Goal: Task Accomplishment & Management: Use online tool/utility

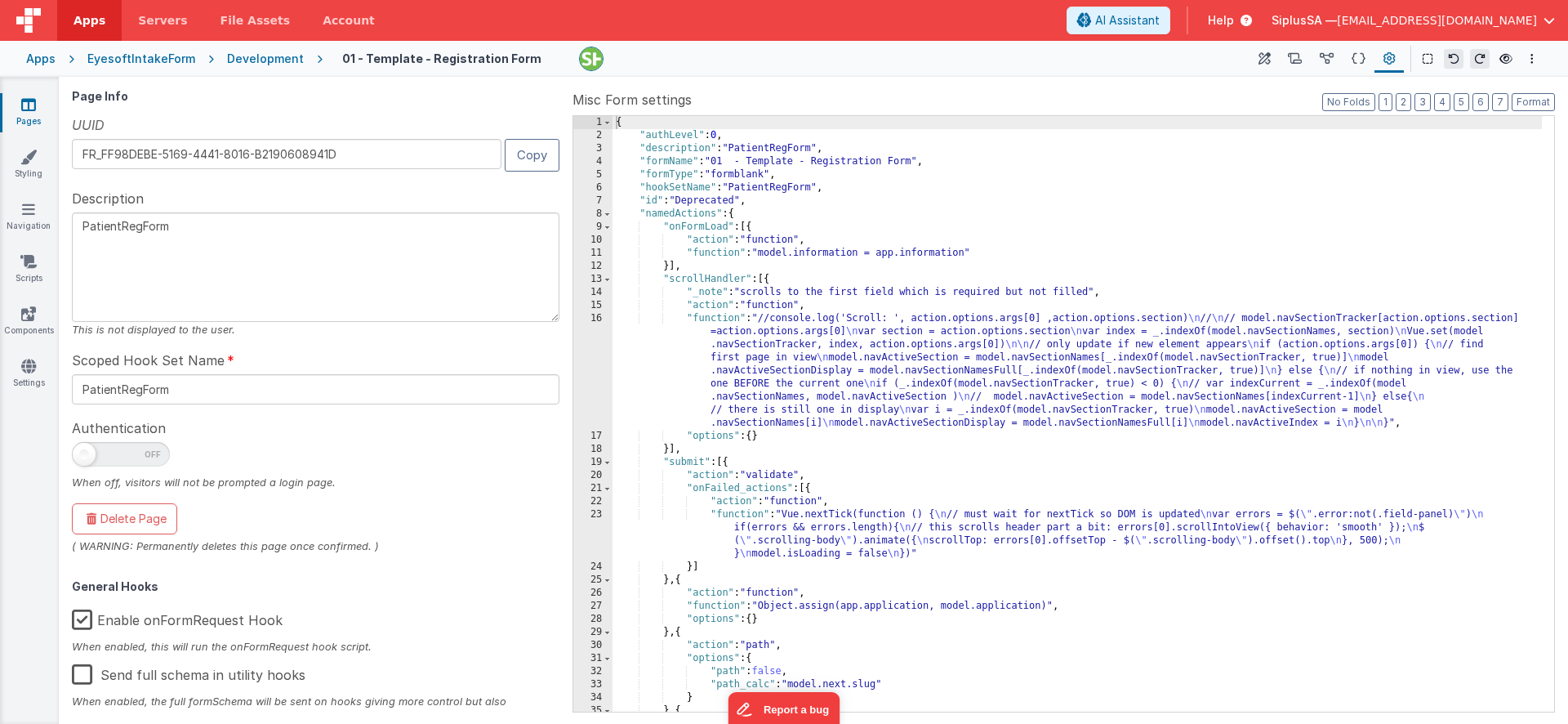
click at [83, 26] on span "Apps" at bounding box center [89, 20] width 32 height 16
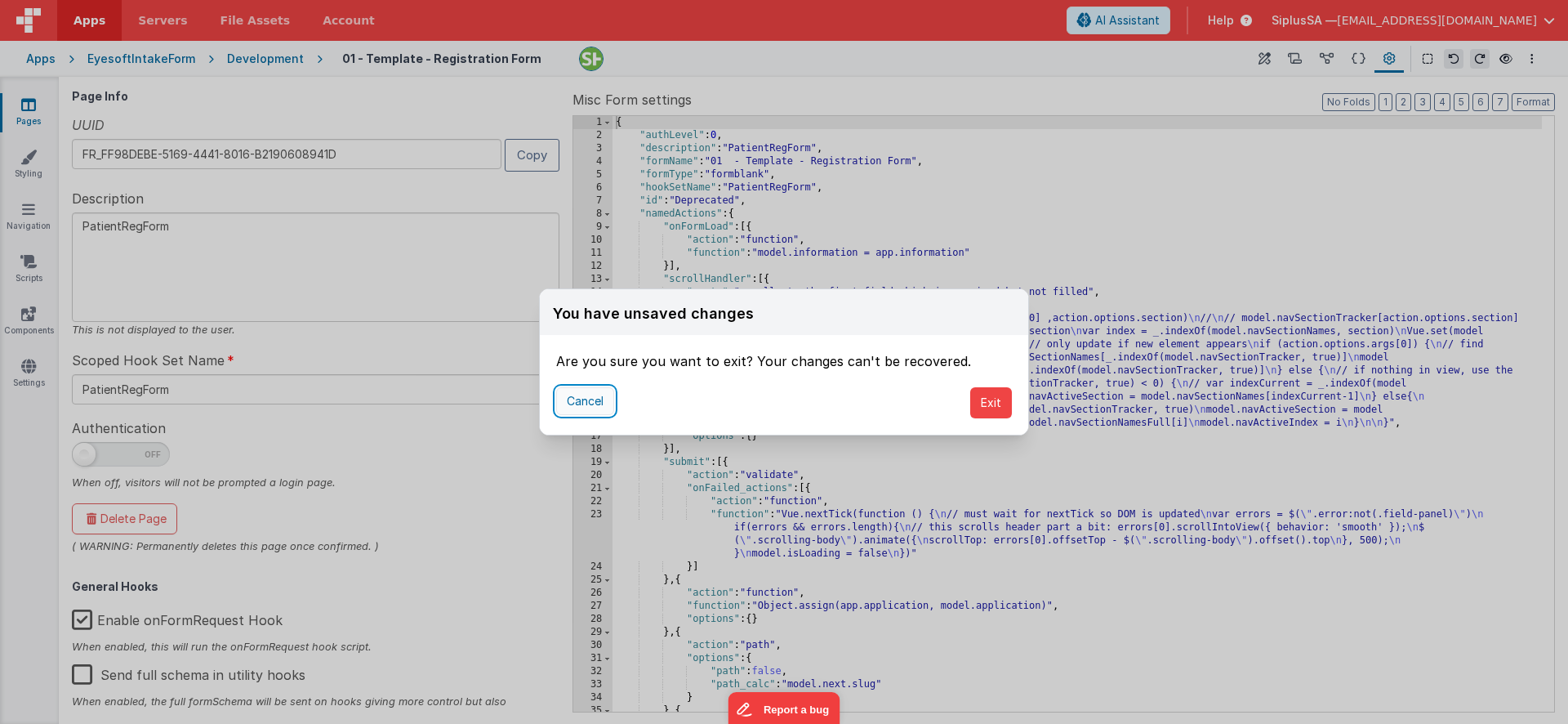
click at [606, 402] on button "Cancel" at bounding box center [585, 401] width 58 height 28
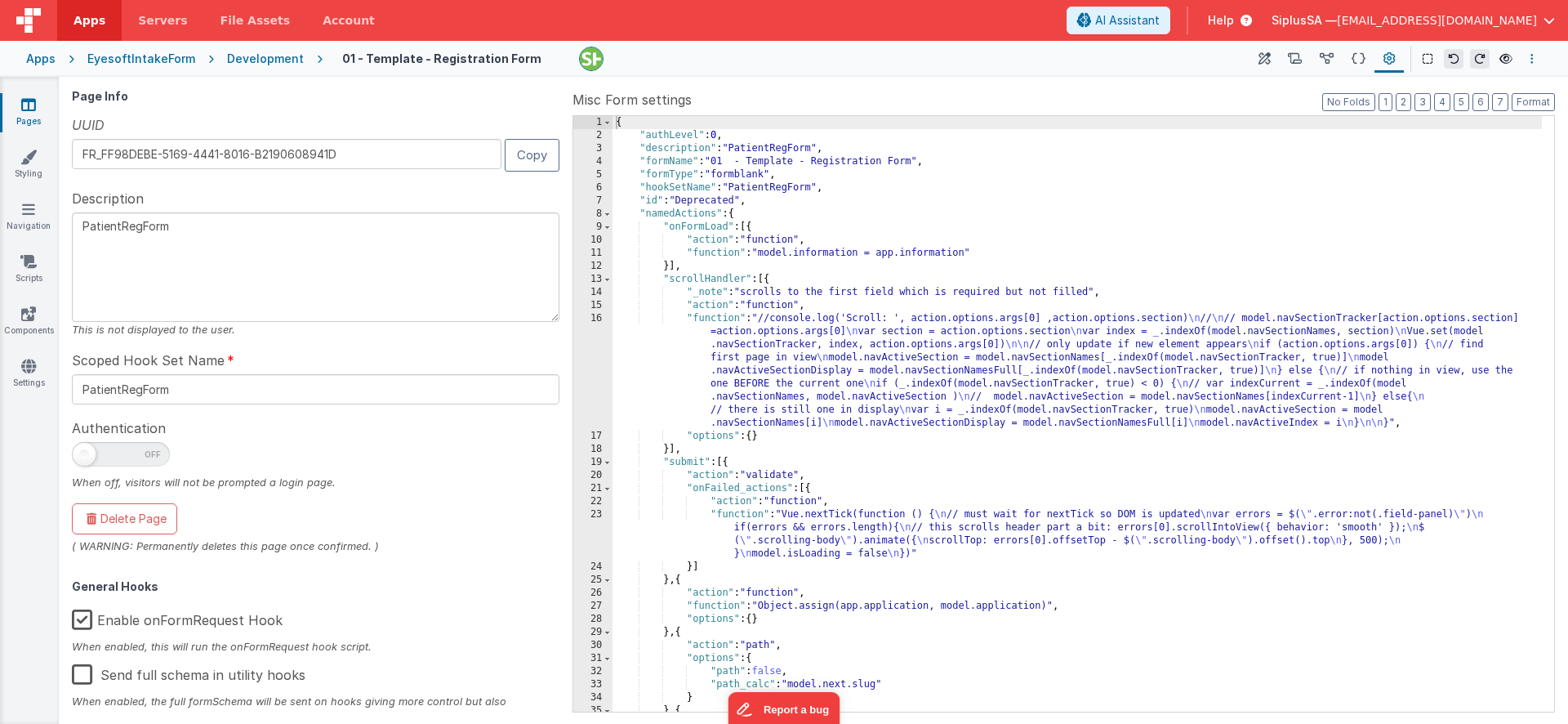
click at [1533, 63] on icon "Options" at bounding box center [1531, 59] width 3 height 12
click at [1424, 97] on p "Save" at bounding box center [1438, 90] width 103 height 16
click at [93, 25] on span "Apps" at bounding box center [89, 20] width 32 height 16
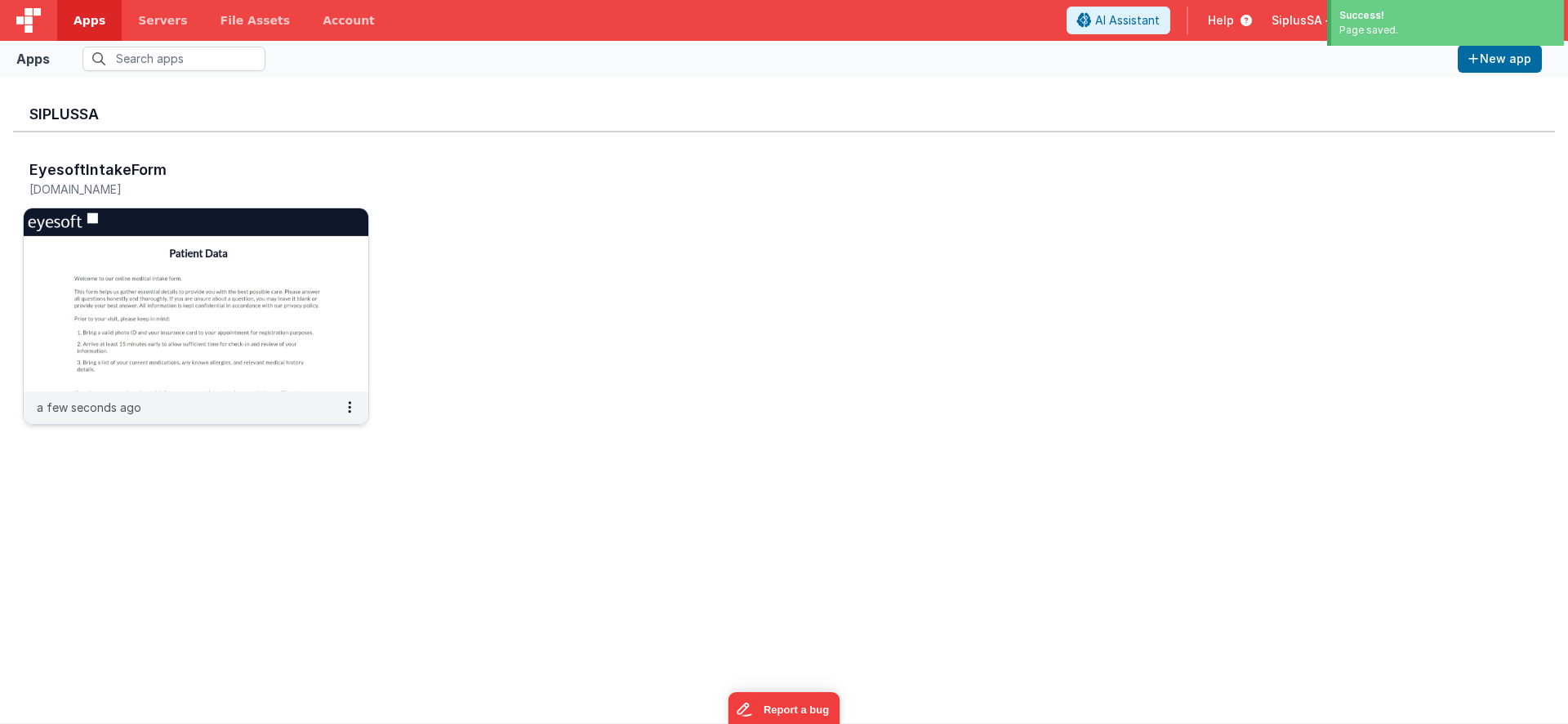
click at [284, 348] on img at bounding box center [196, 300] width 345 height 183
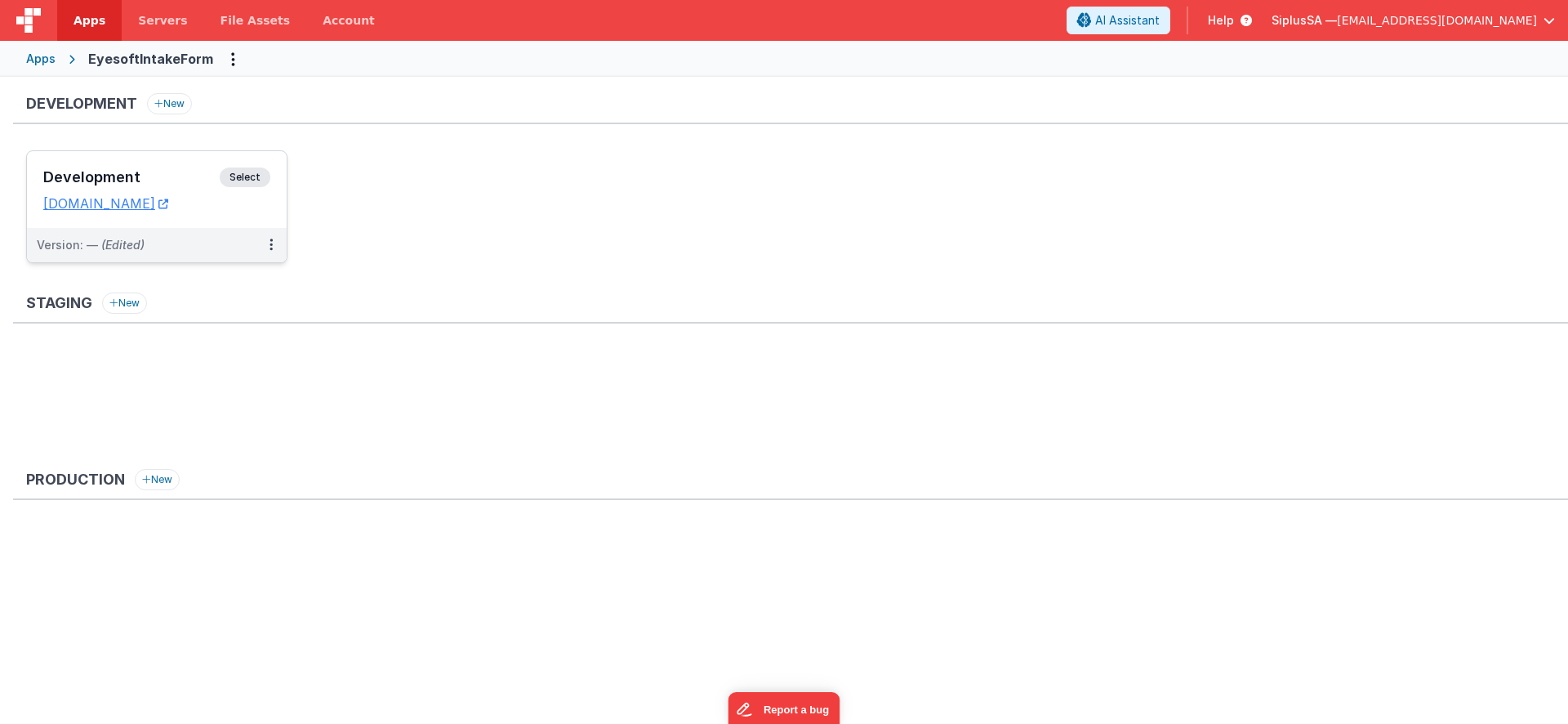
click at [249, 178] on span "Select" at bounding box center [245, 177] width 50 height 19
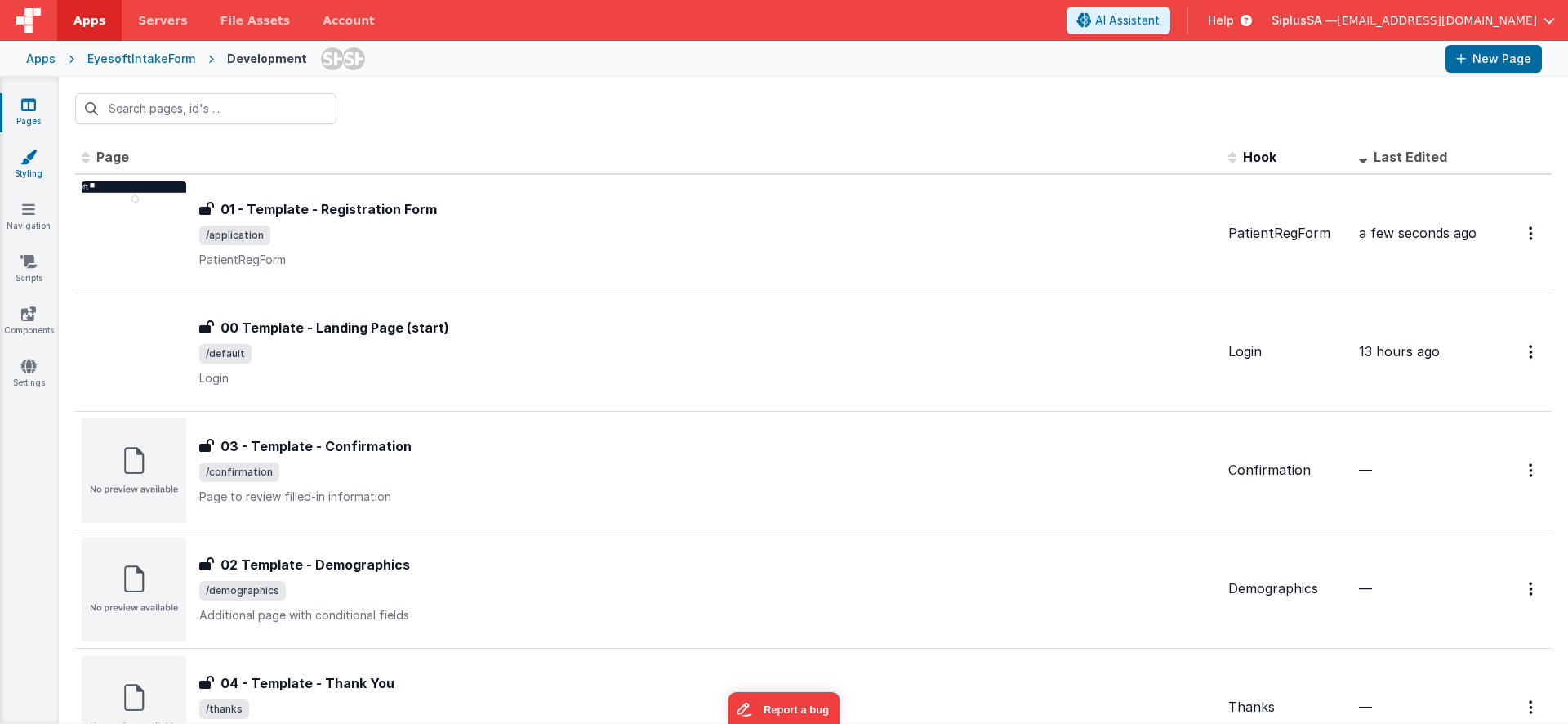
click at [40, 178] on link "Styling" at bounding box center [28, 165] width 59 height 33
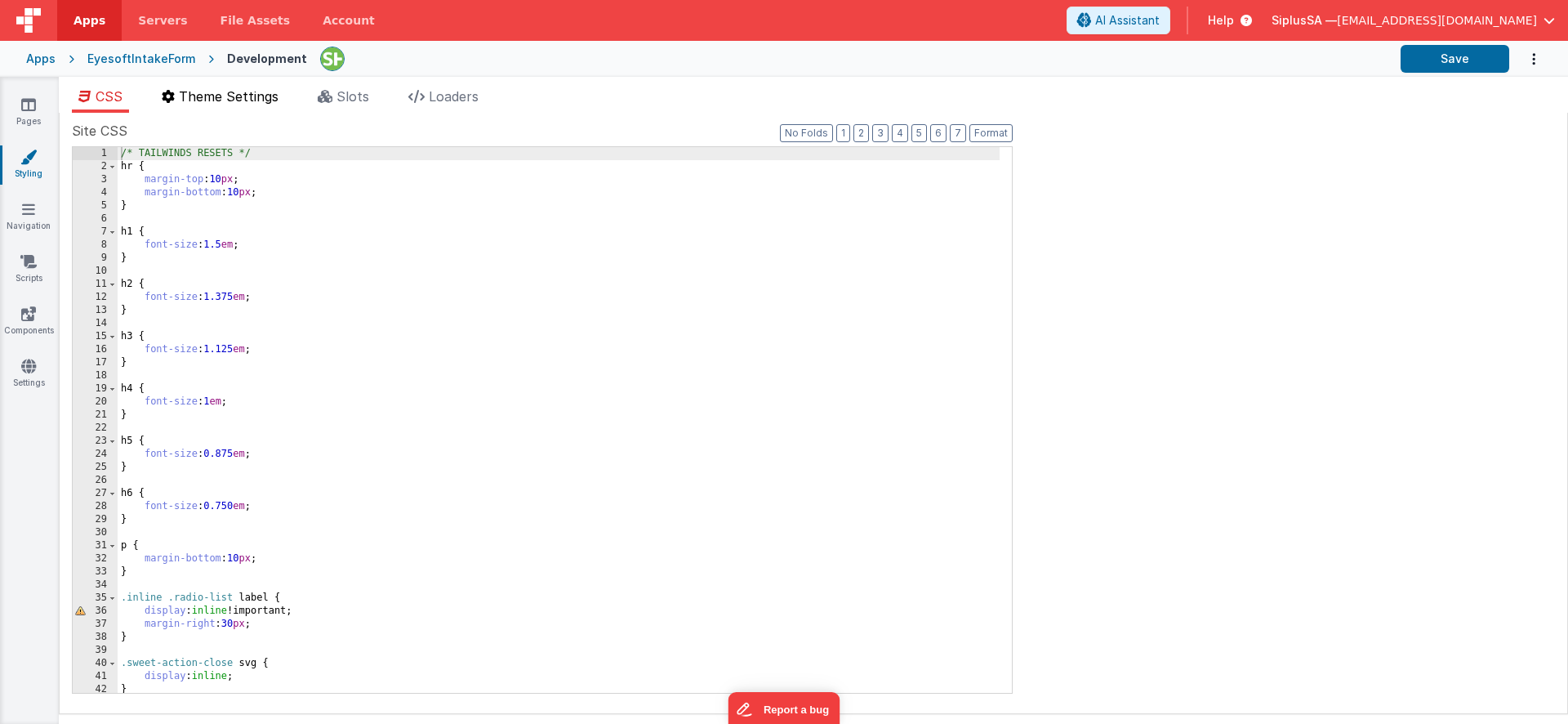
click at [238, 102] on span "Theme Settings" at bounding box center [228, 96] width 99 height 16
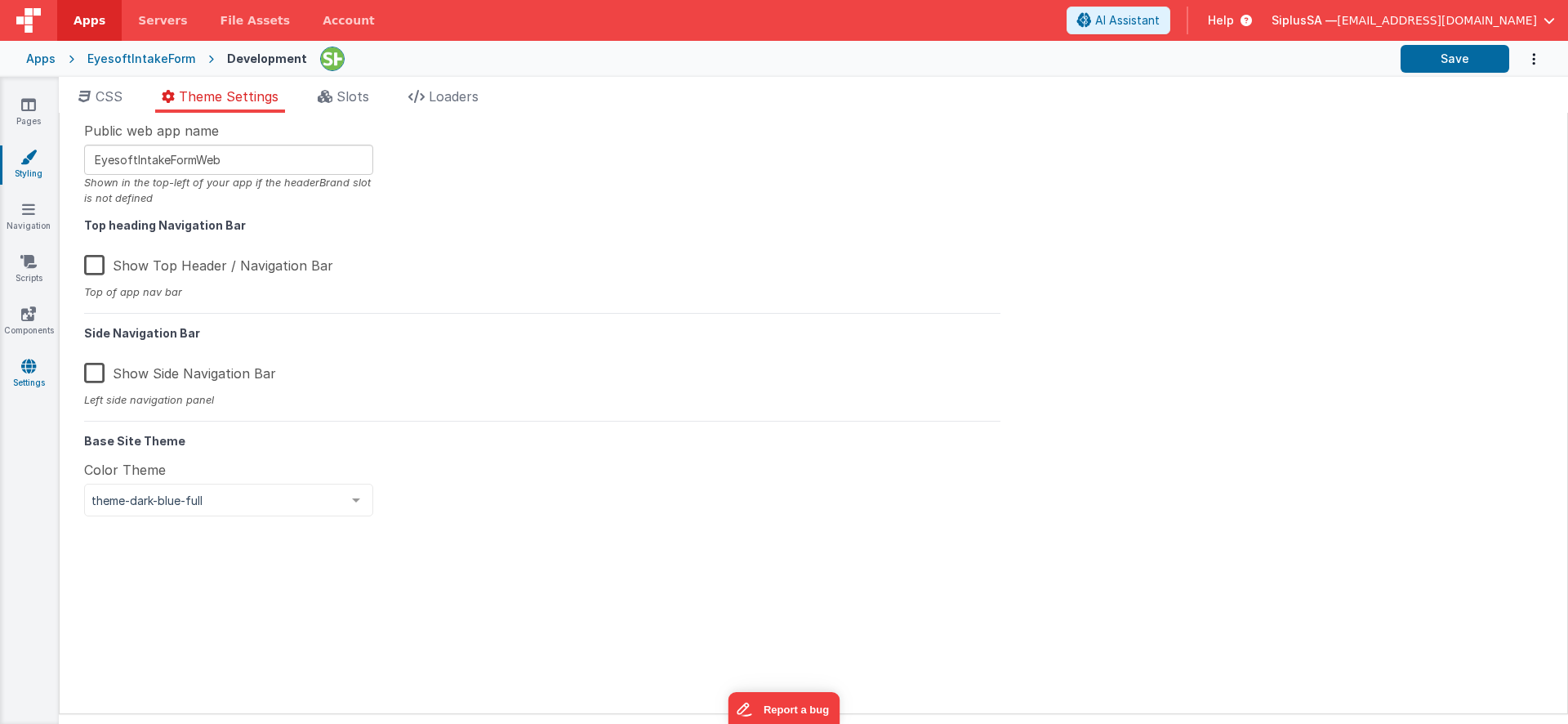
click at [38, 372] on link "Settings" at bounding box center [28, 375] width 59 height 33
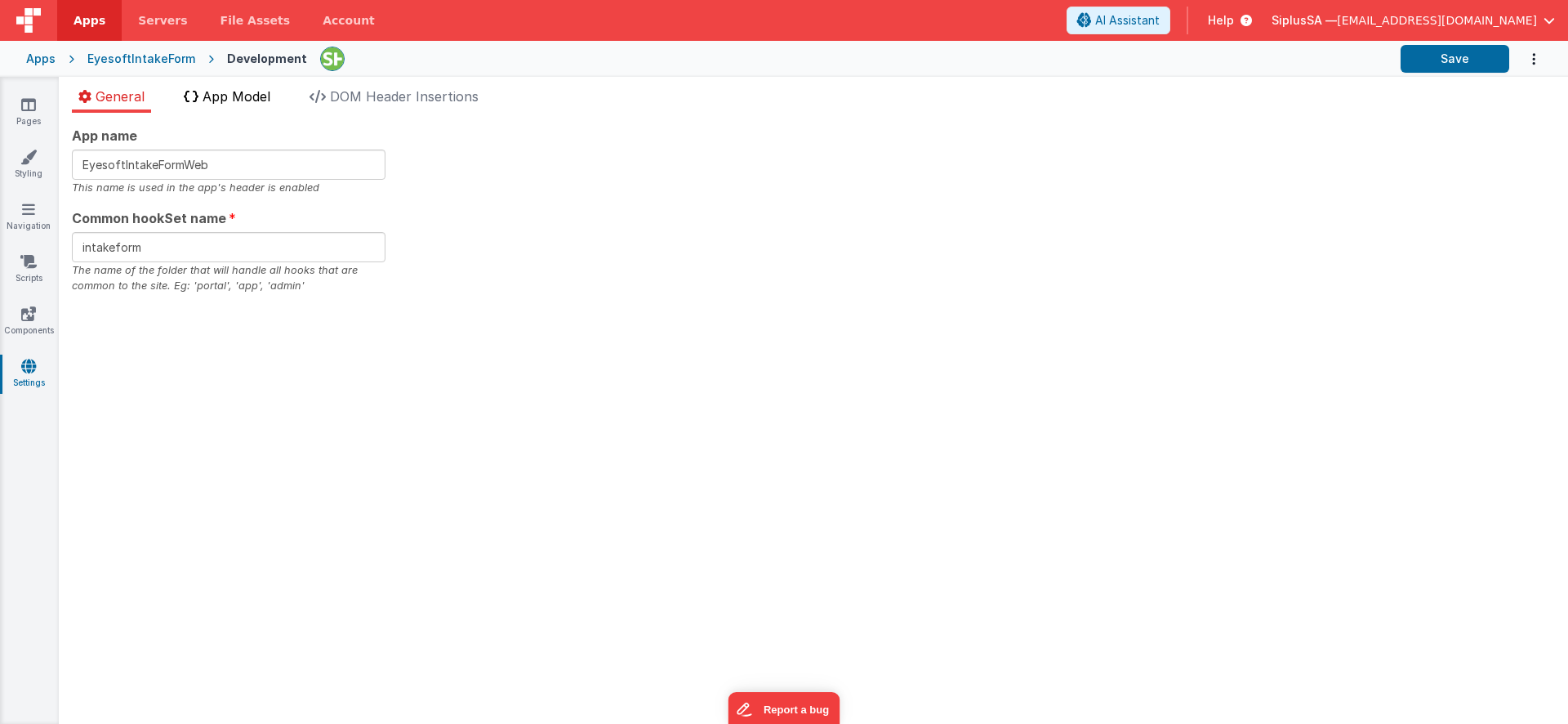
click at [245, 99] on span "App Model" at bounding box center [237, 96] width 68 height 16
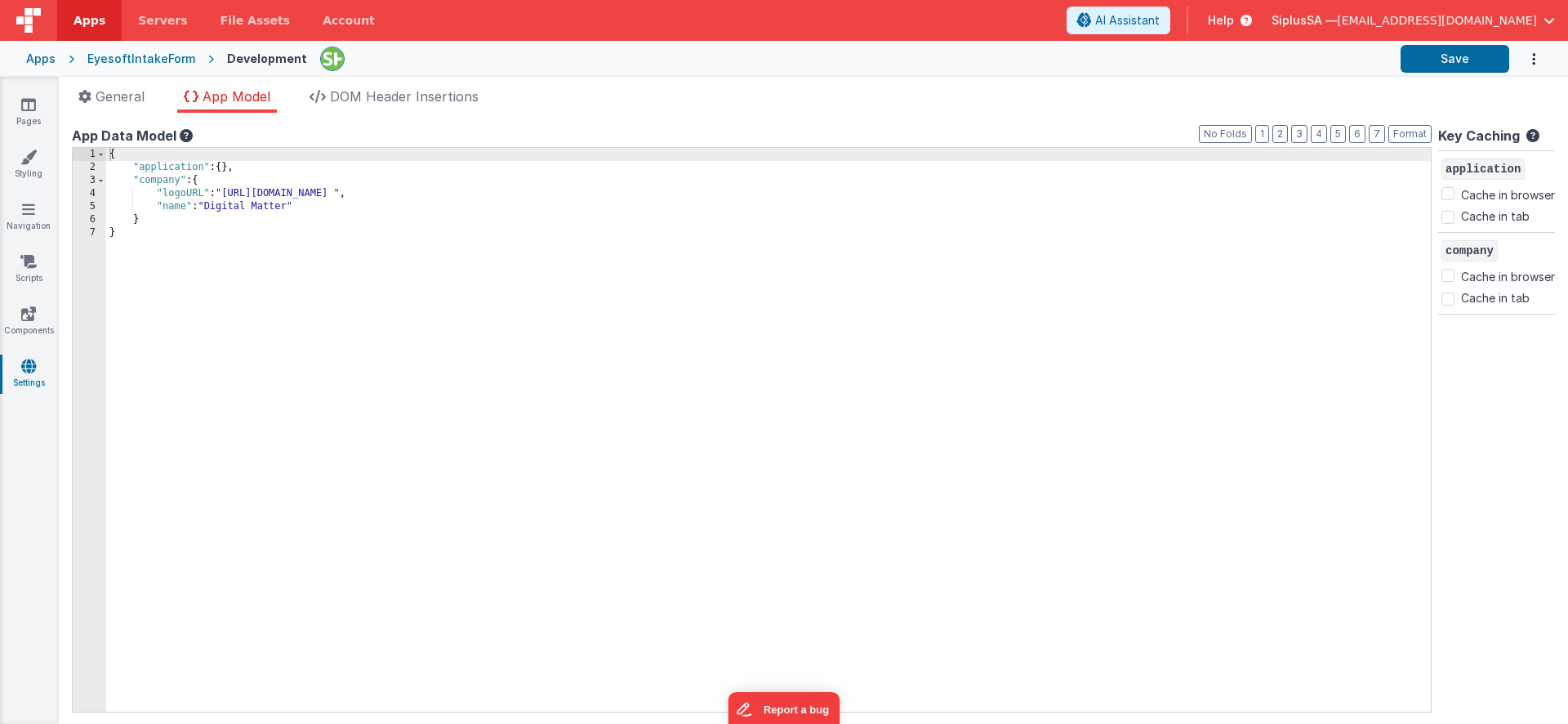
click at [292, 209] on div "{ "application" : { } , "company" : { "logoURL" : "[URL][DOMAIN_NAME] " , "name…" at bounding box center [769, 442] width 1325 height 590
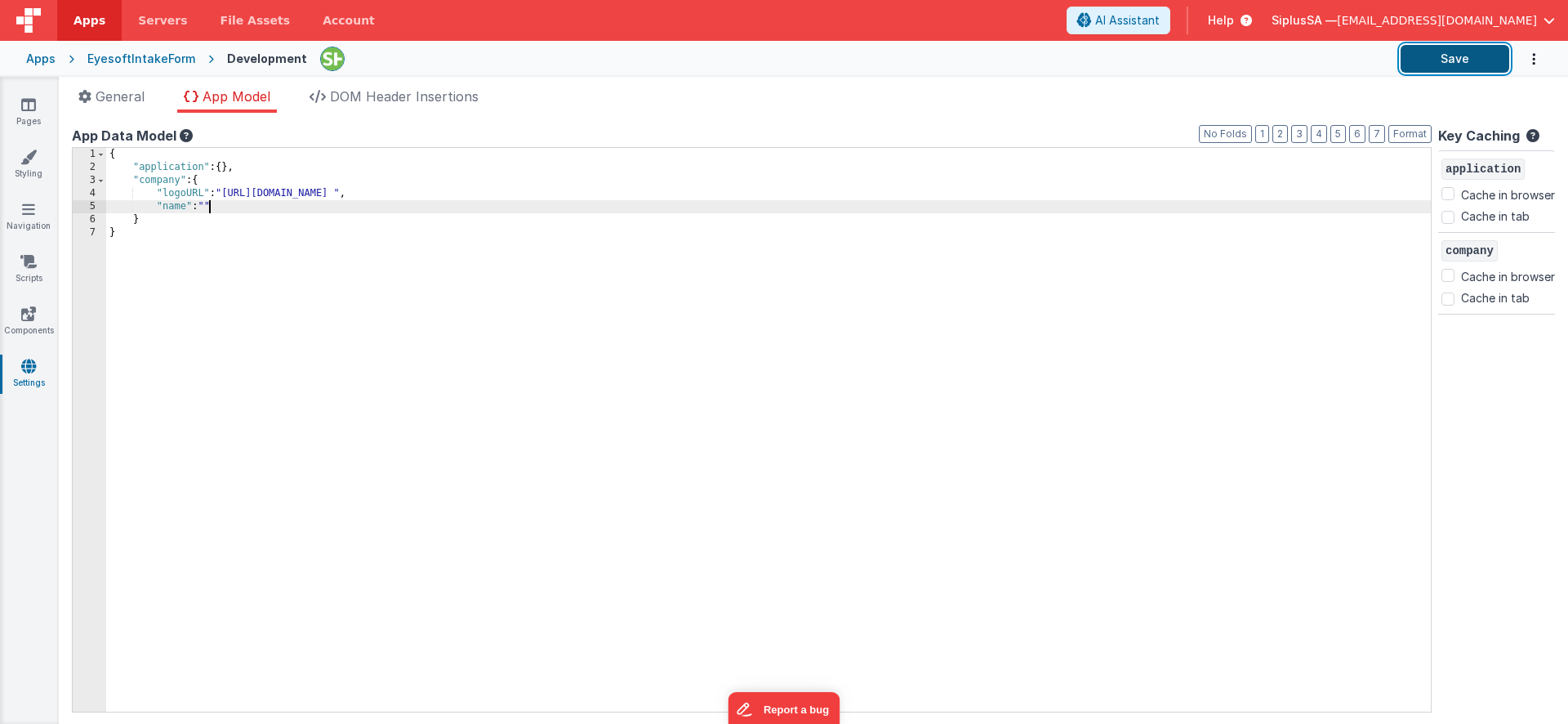
click at [1467, 63] on button "Save" at bounding box center [1455, 59] width 109 height 28
click at [414, 93] on span "DOM Header Insertions" at bounding box center [405, 96] width 149 height 16
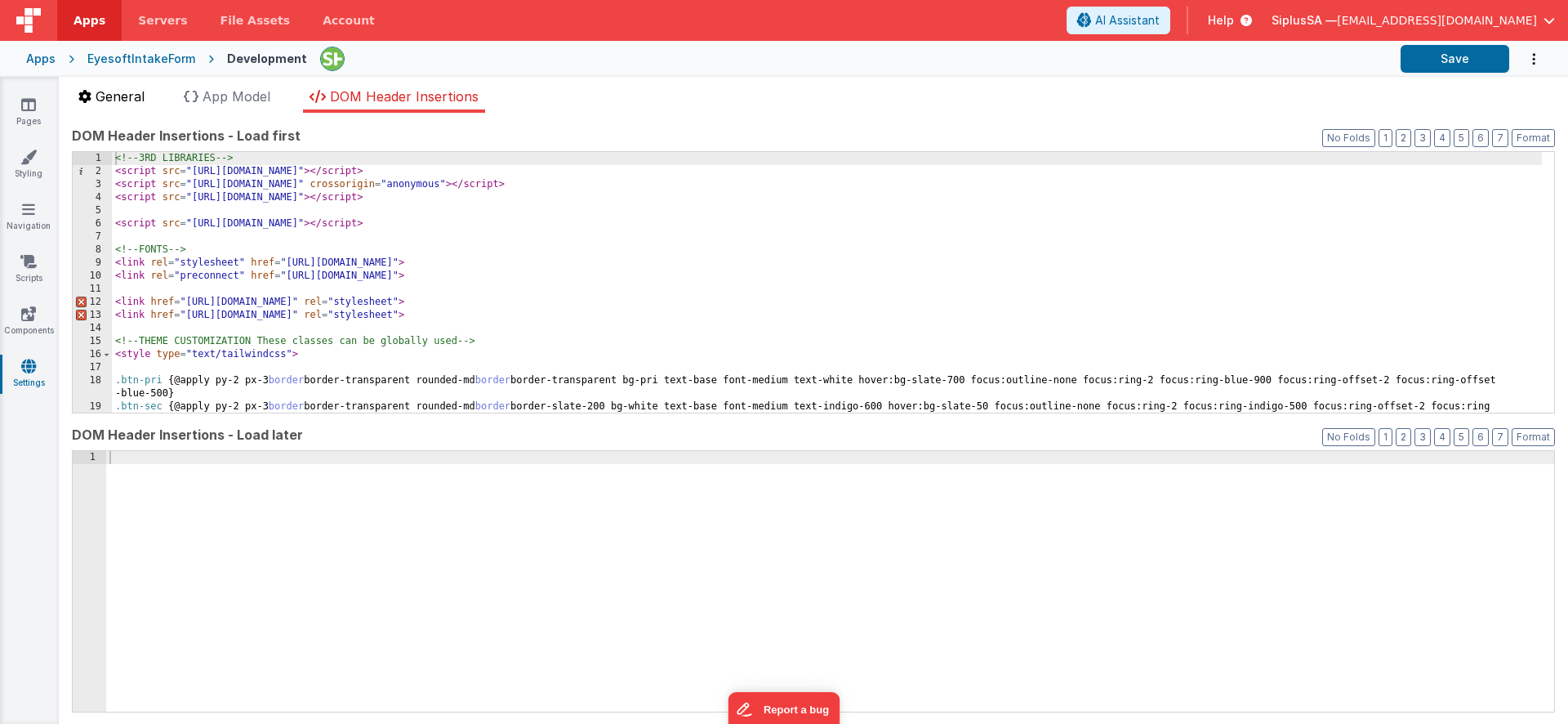
click at [126, 98] on span "General" at bounding box center [120, 96] width 49 height 16
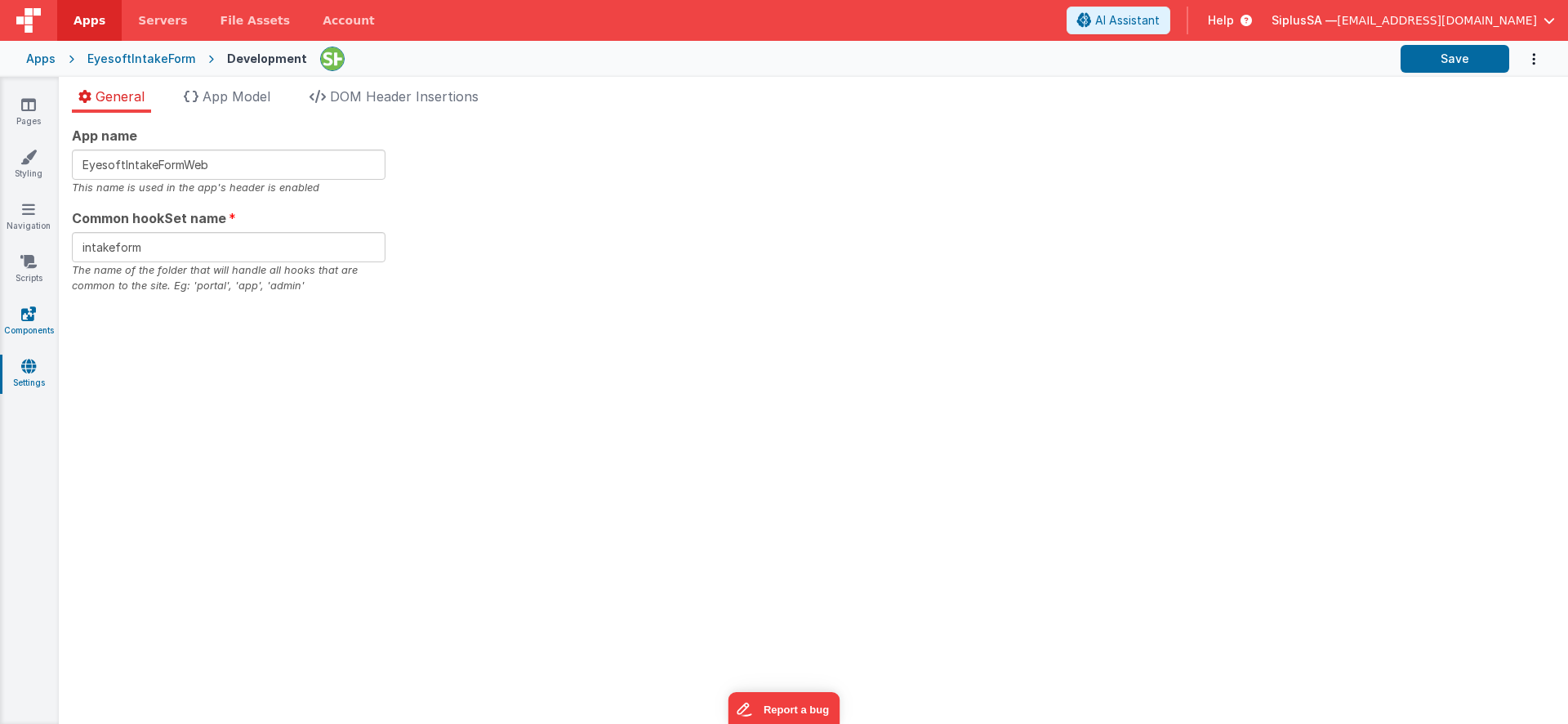
click at [43, 320] on link "Components" at bounding box center [28, 321] width 59 height 33
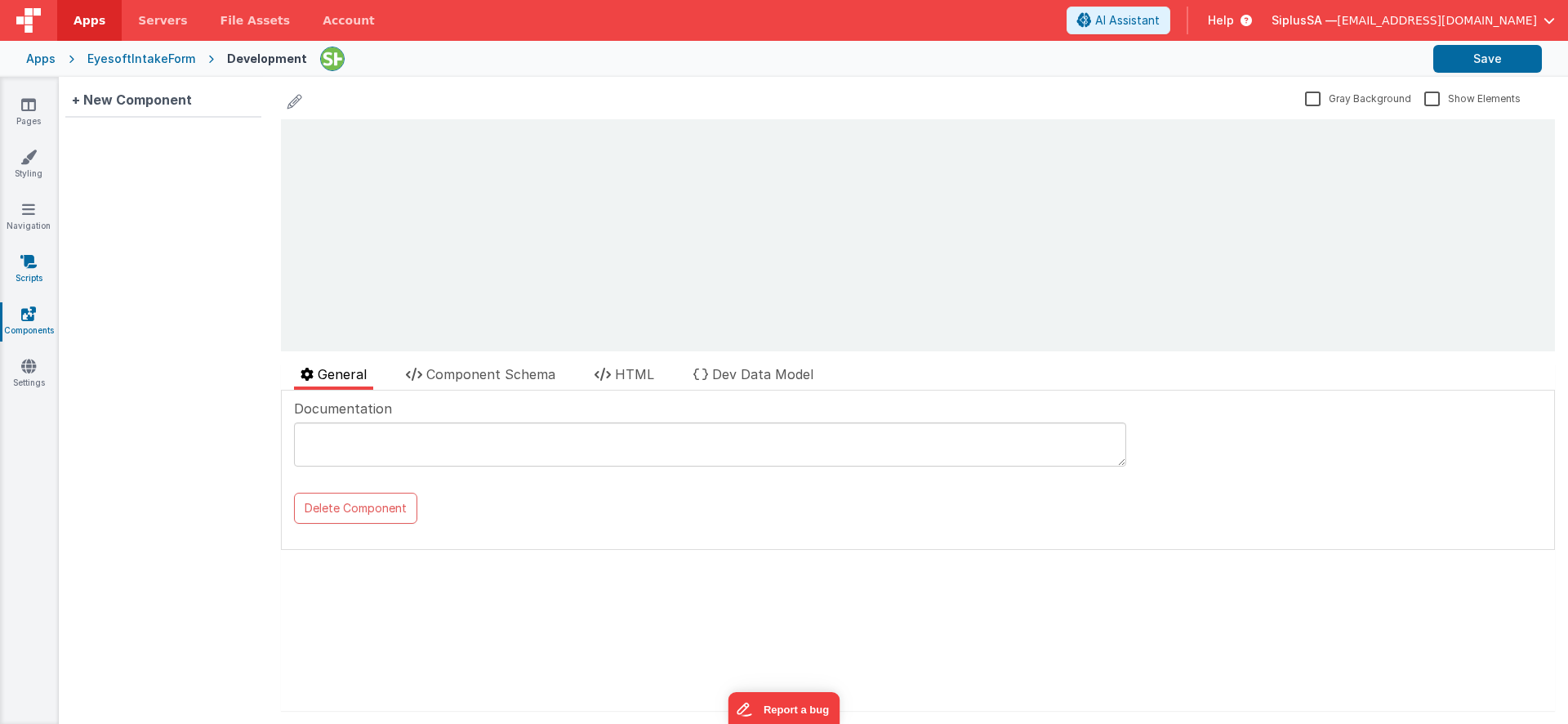
click at [33, 256] on icon at bounding box center [28, 261] width 16 height 16
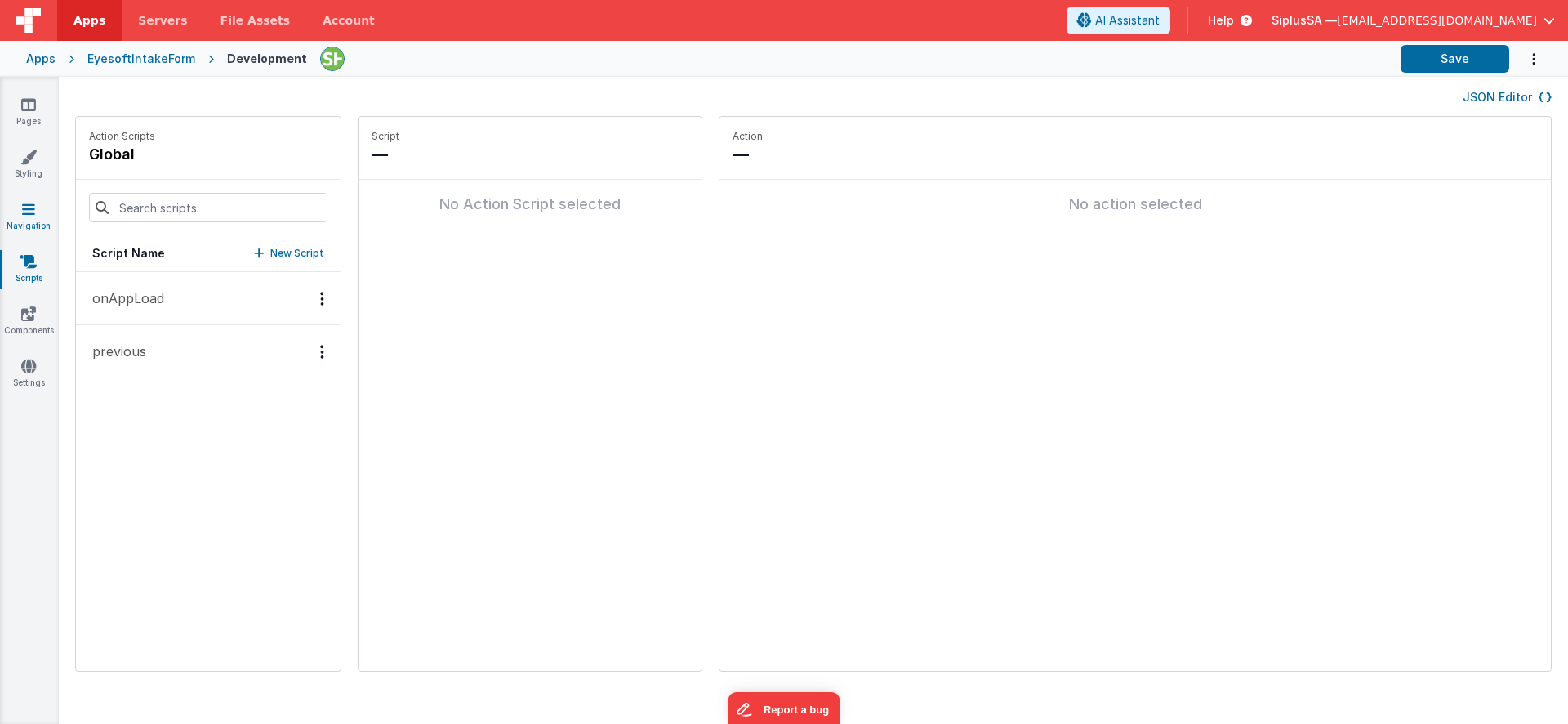
click at [25, 224] on link "Navigation" at bounding box center [28, 217] width 59 height 33
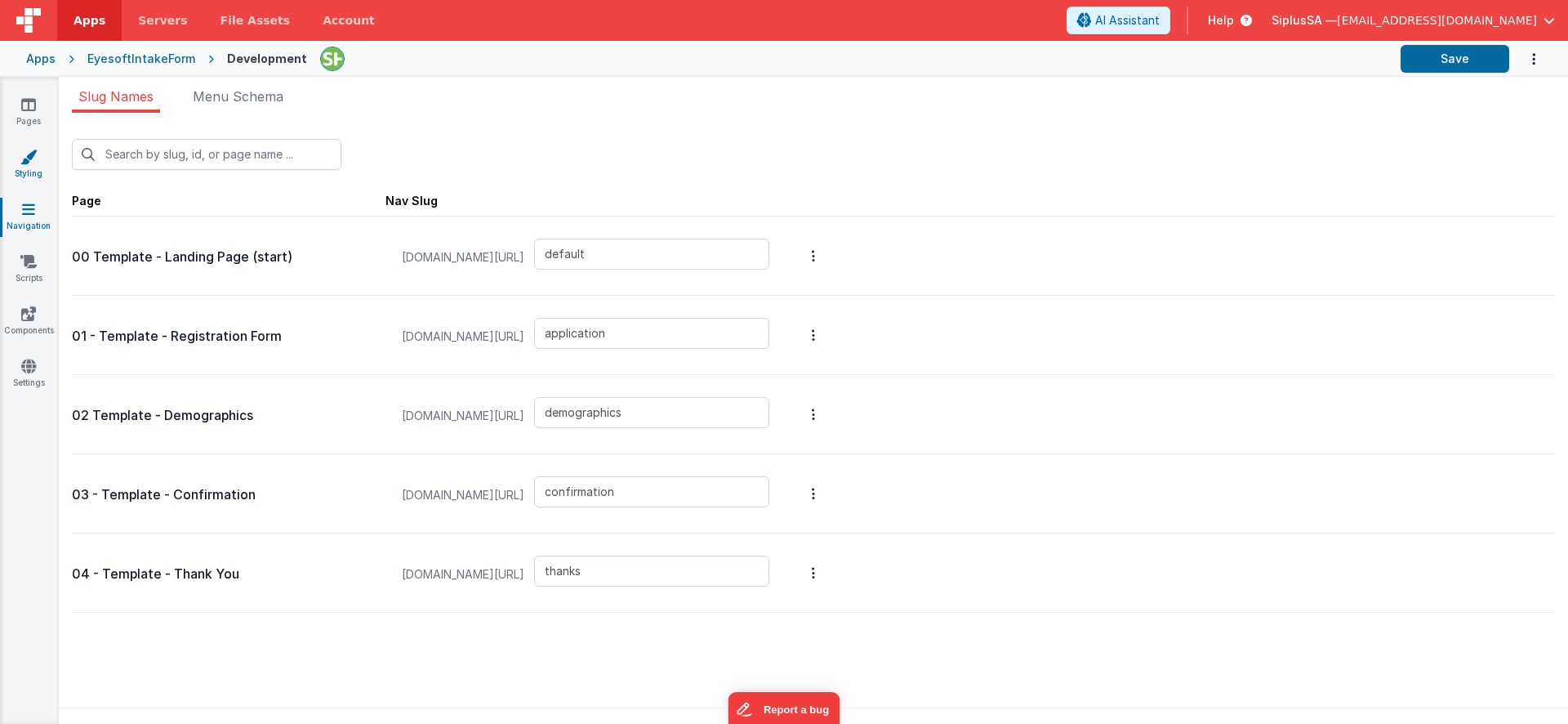
click at [34, 165] on link "Styling" at bounding box center [28, 165] width 59 height 33
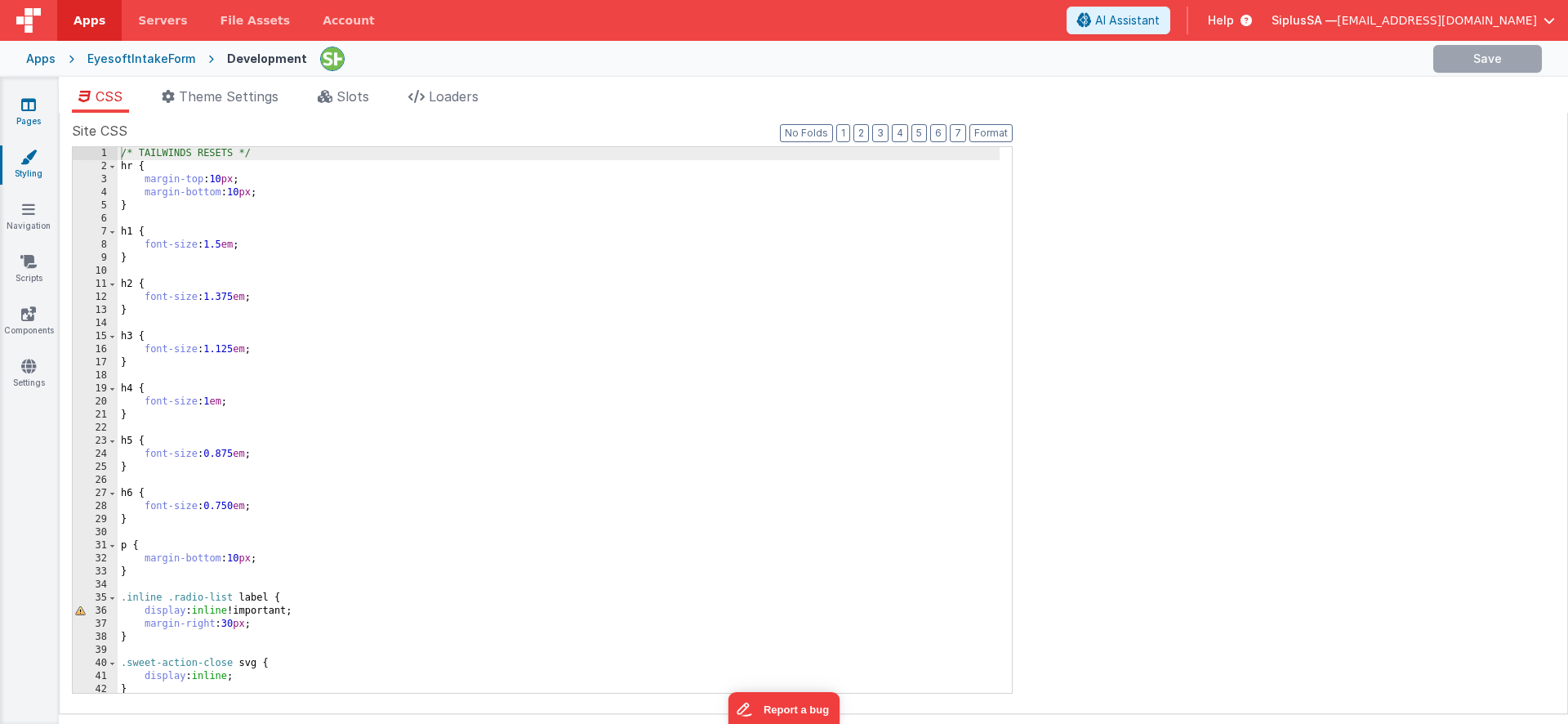
click at [29, 115] on link "Pages" at bounding box center [28, 113] width 59 height 33
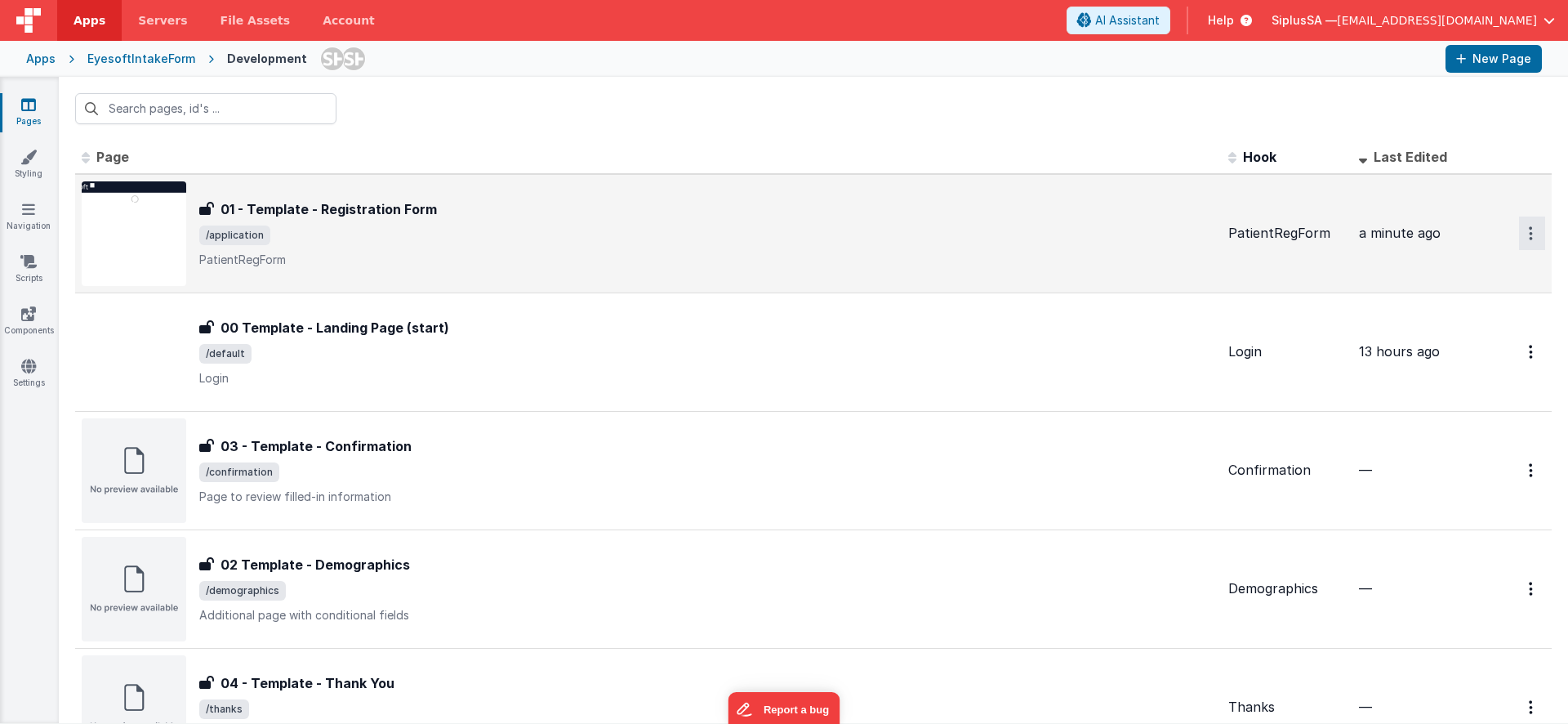
click at [1529, 228] on icon "Options" at bounding box center [1531, 233] width 4 height 14
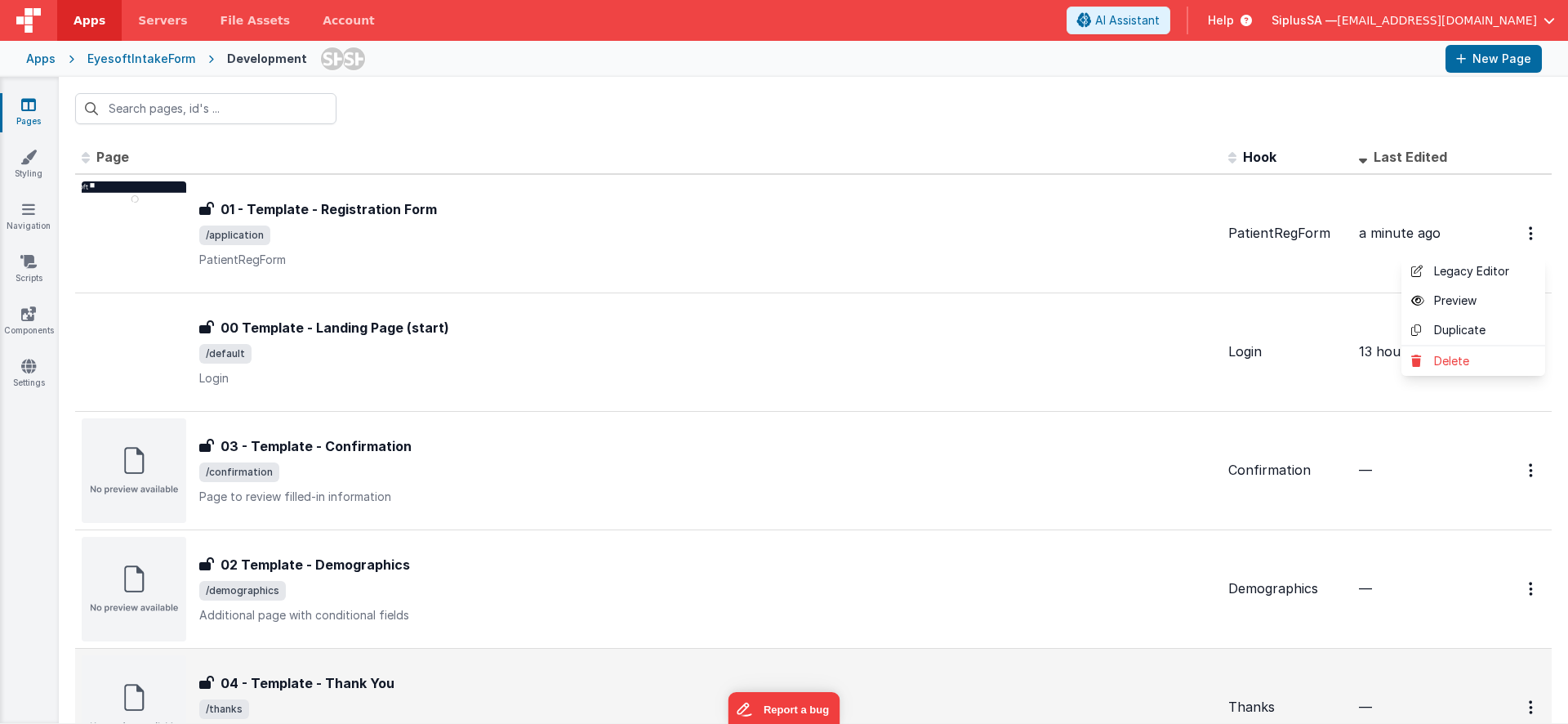
click at [1041, 188] on button at bounding box center [784, 362] width 1568 height 724
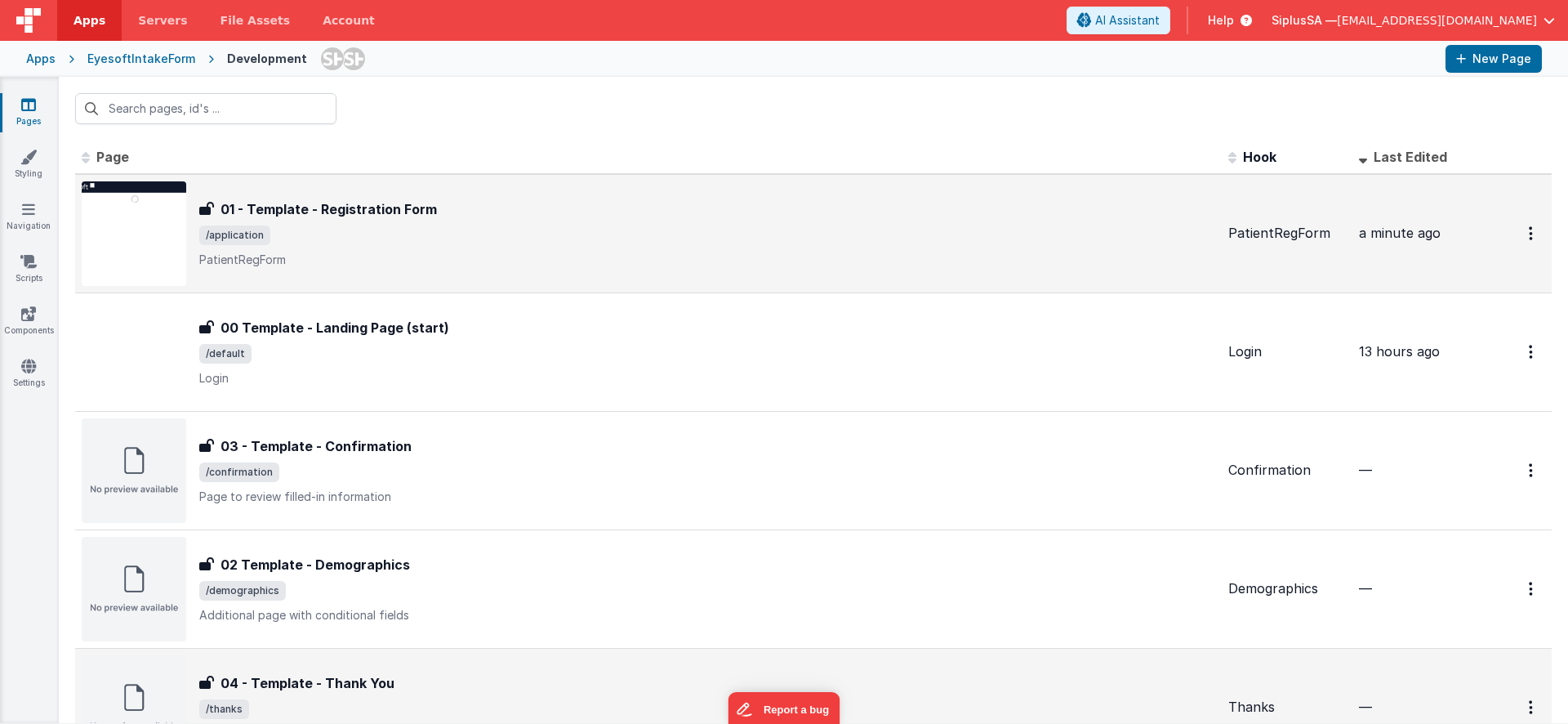
click at [951, 242] on span "/application" at bounding box center [707, 236] width 1016 height 19
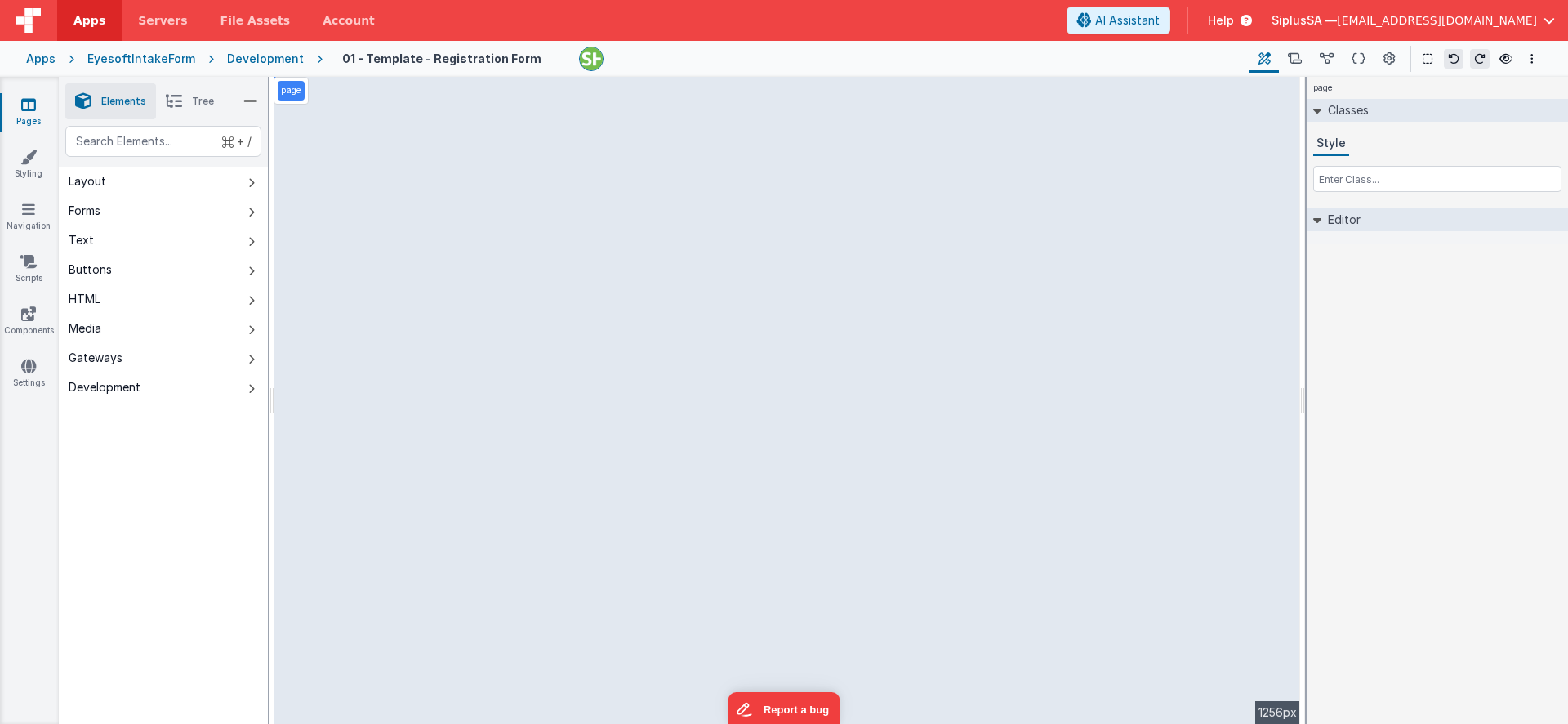
click at [257, 64] on div "Development" at bounding box center [266, 58] width 77 height 16
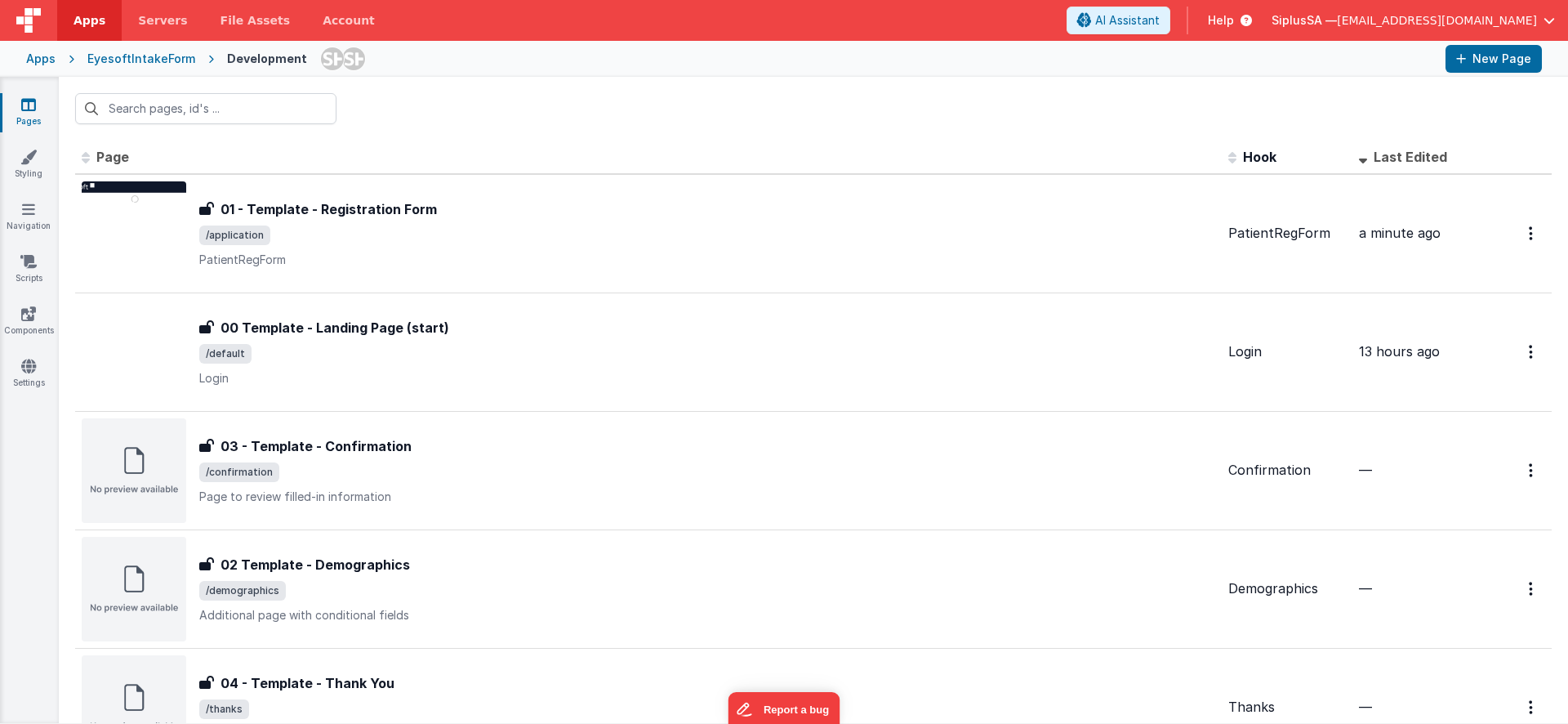
click at [126, 153] on span "Page" at bounding box center [113, 156] width 33 height 16
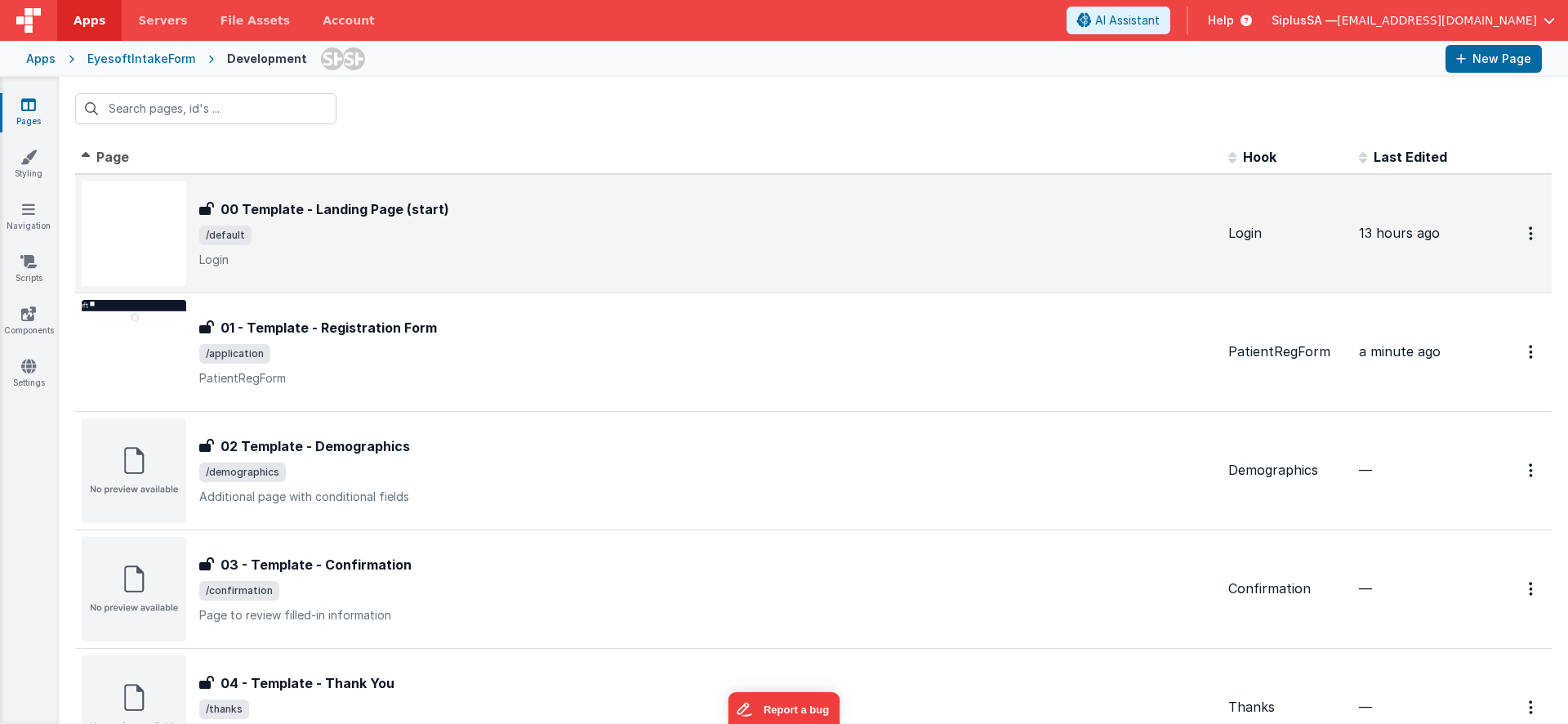
click at [677, 231] on span "/default" at bounding box center [707, 236] width 1016 height 19
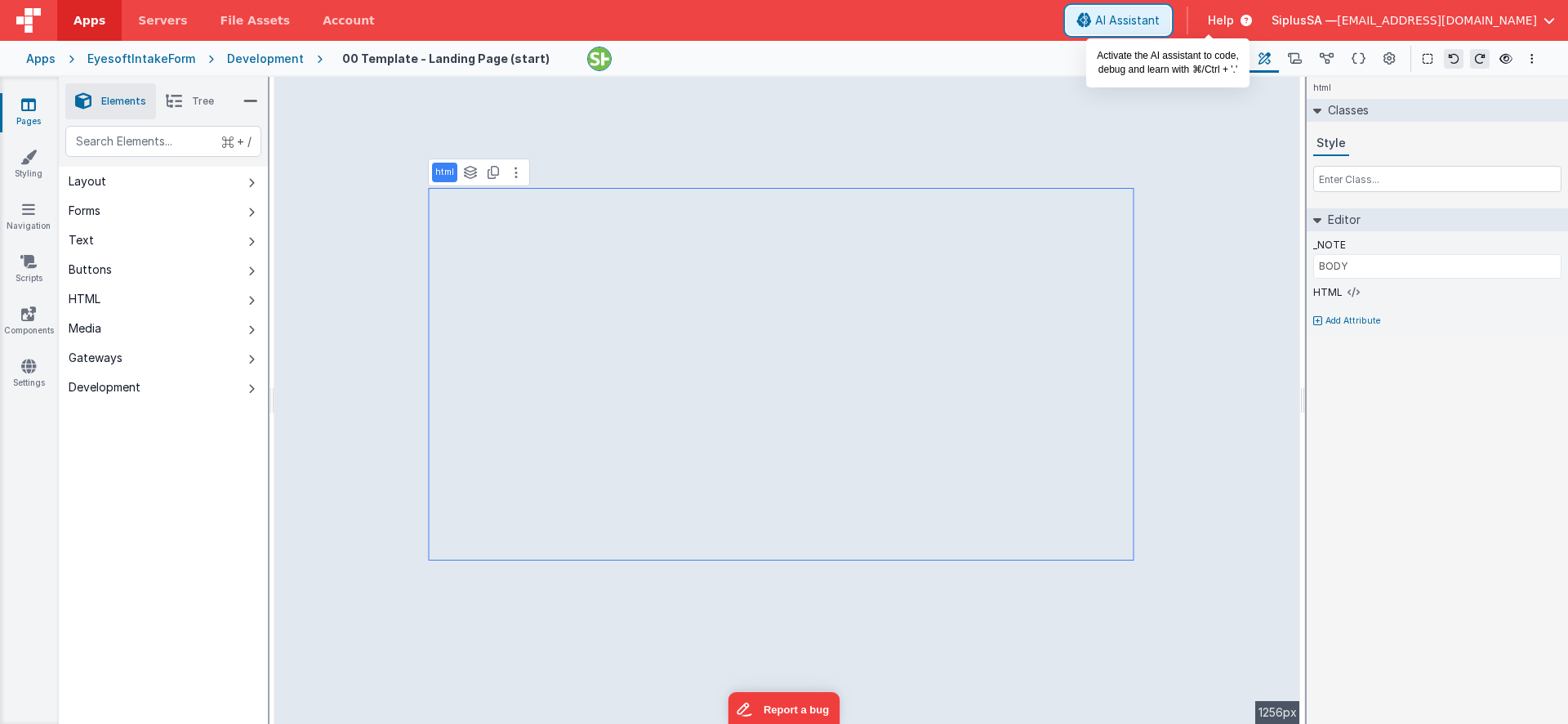
click at [1160, 21] on span "AI Assistant" at bounding box center [1128, 20] width 65 height 16
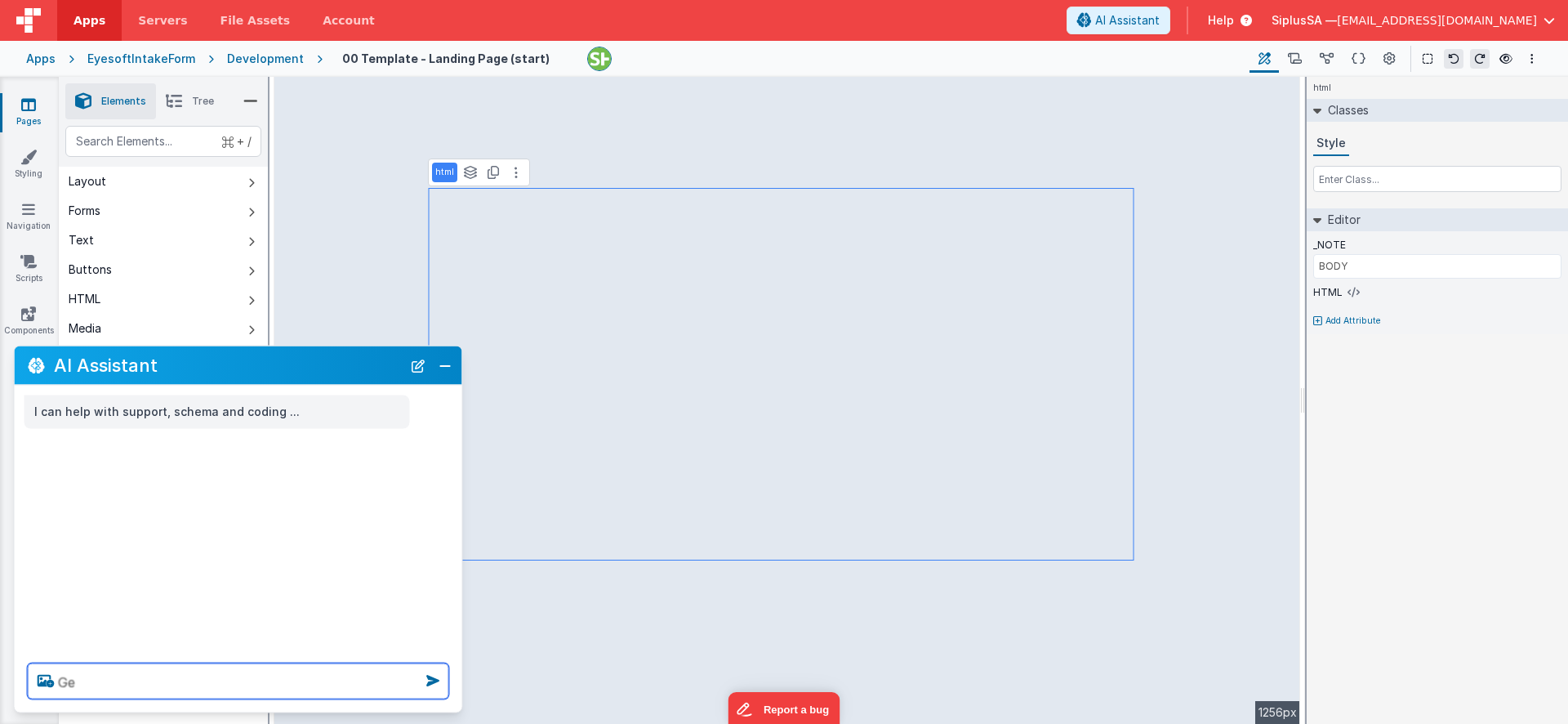
type textarea "G"
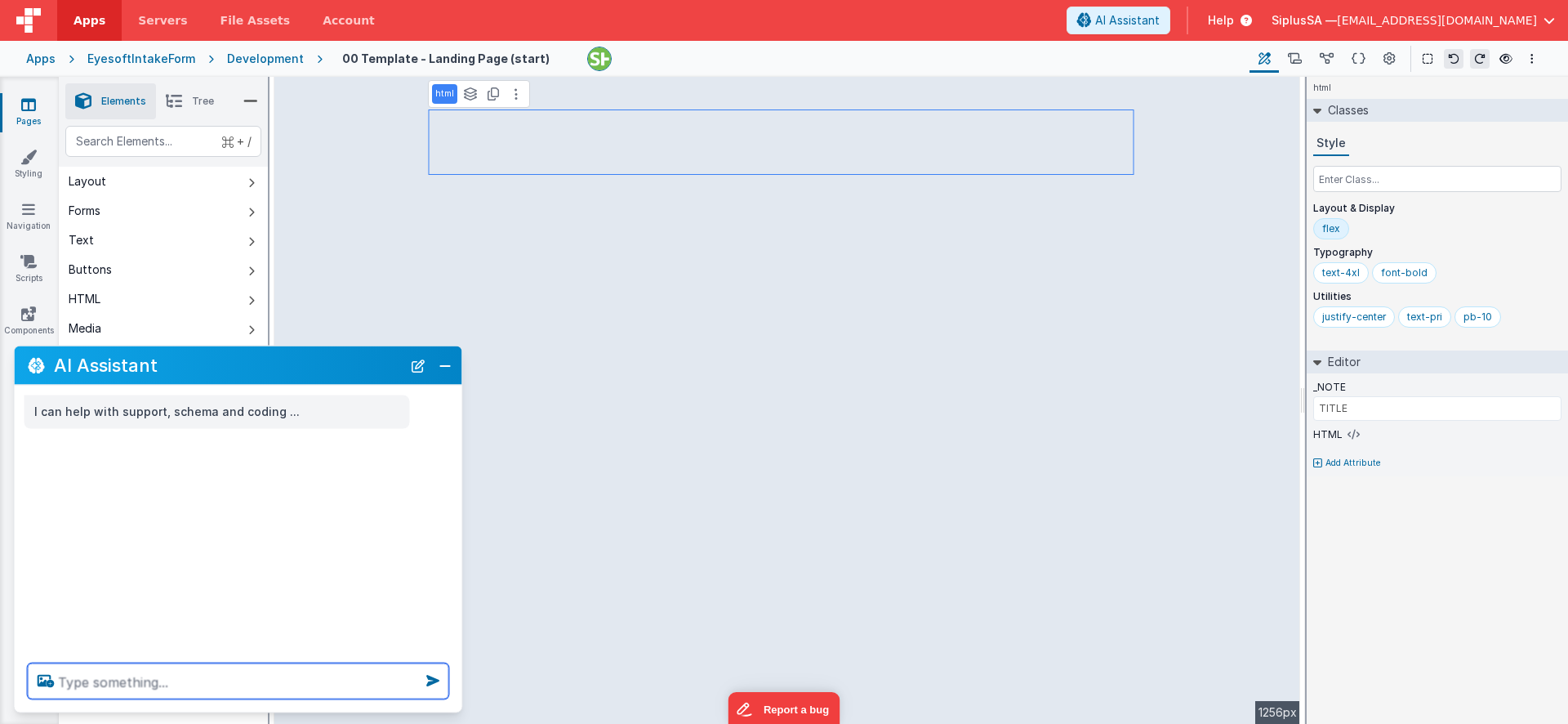
click at [193, 693] on textarea at bounding box center [238, 681] width 422 height 36
click at [438, 98] on p "html" at bounding box center [444, 95] width 18 height 14
click at [447, 94] on p "html" at bounding box center [444, 95] width 18 height 14
click at [439, 379] on div "AI Assistant" at bounding box center [238, 366] width 448 height 39
click at [445, 363] on button "Close" at bounding box center [445, 365] width 21 height 23
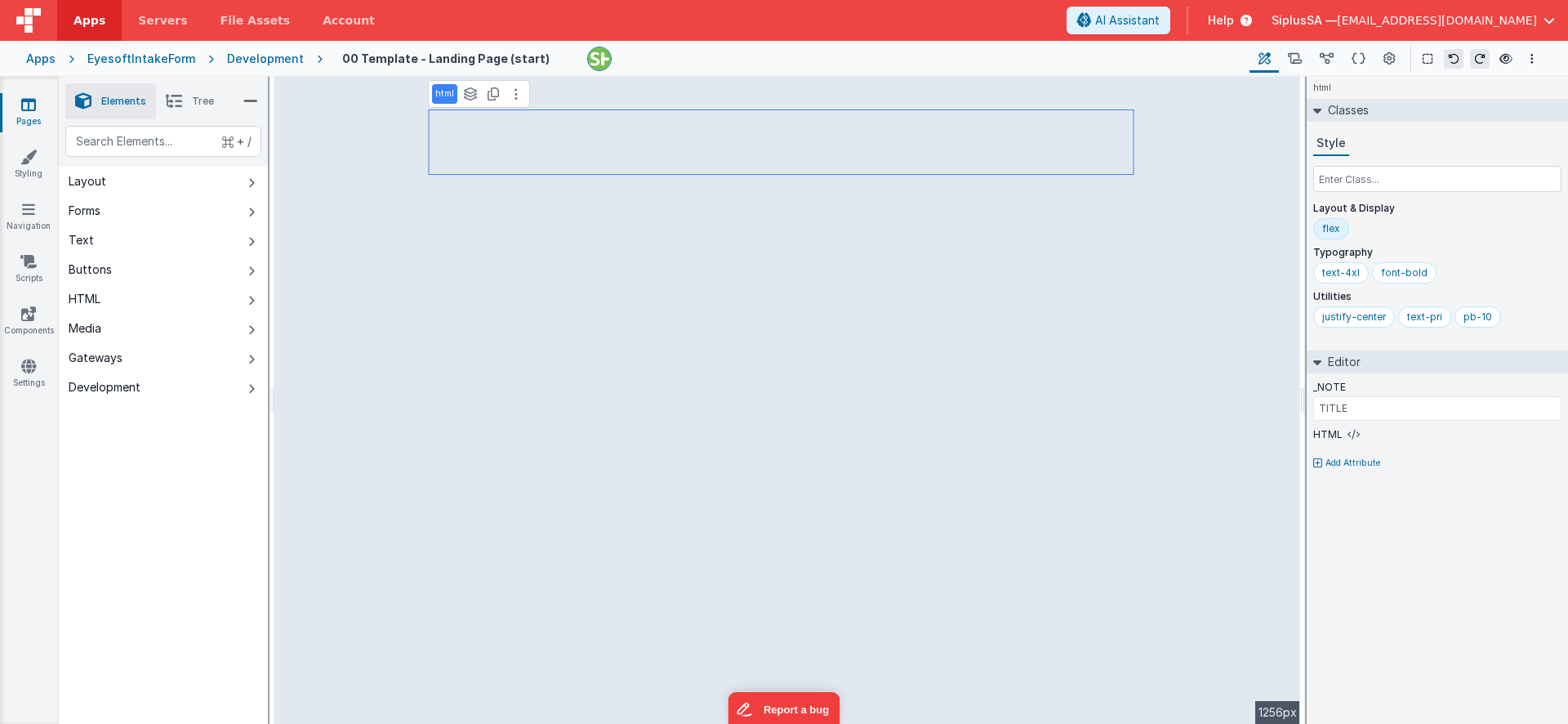
click at [444, 95] on p "html" at bounding box center [444, 95] width 18 height 14
click at [443, 95] on p "html" at bounding box center [444, 95] width 18 height 14
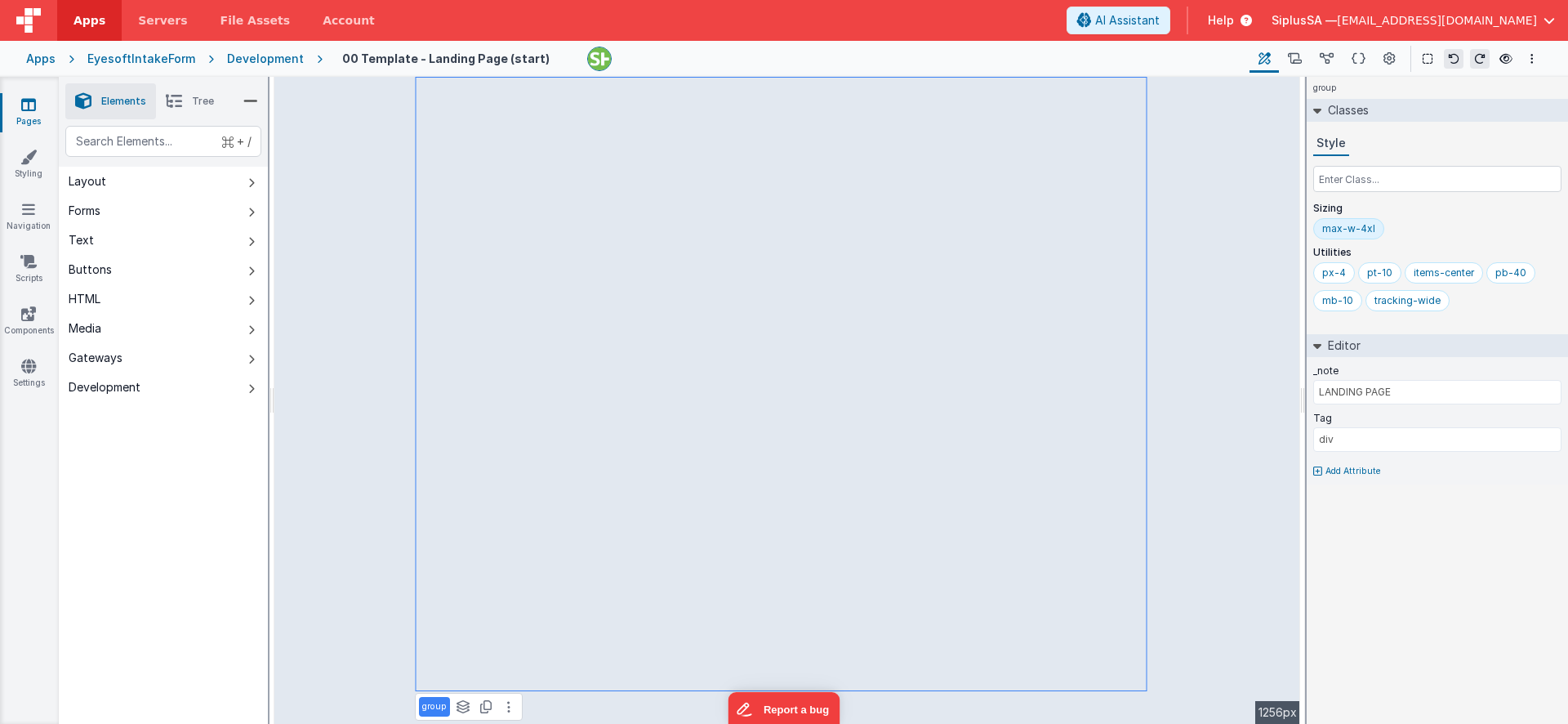
type input "TITLE"
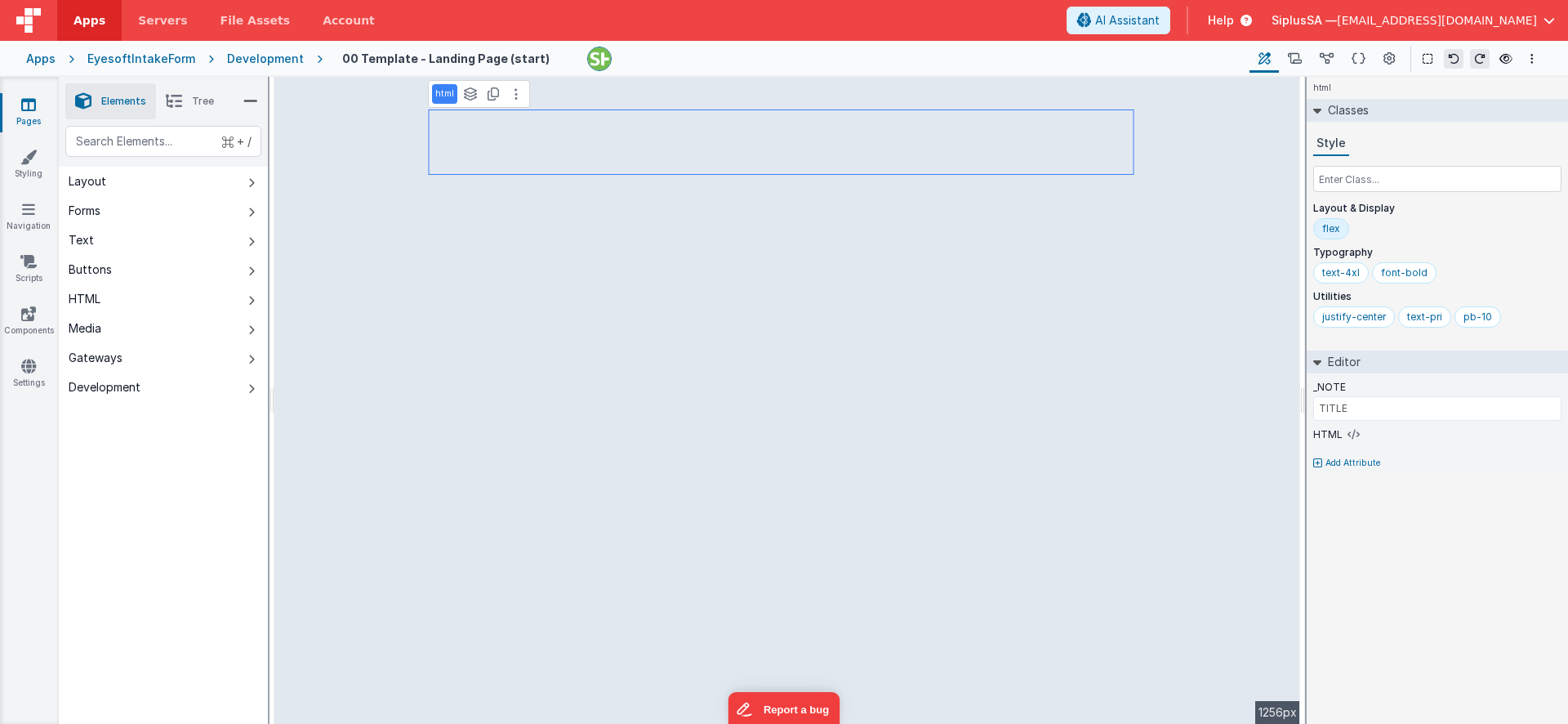
click at [435, 92] on p "html" at bounding box center [444, 95] width 18 height 14
click at [444, 103] on div "html See layers + L Duplicate + D" at bounding box center [479, 94] width 102 height 28
click at [517, 107] on div "html See layers + L Duplicate + D" at bounding box center [479, 94] width 102 height 28
click at [516, 100] on button at bounding box center [517, 94] width 19 height 19
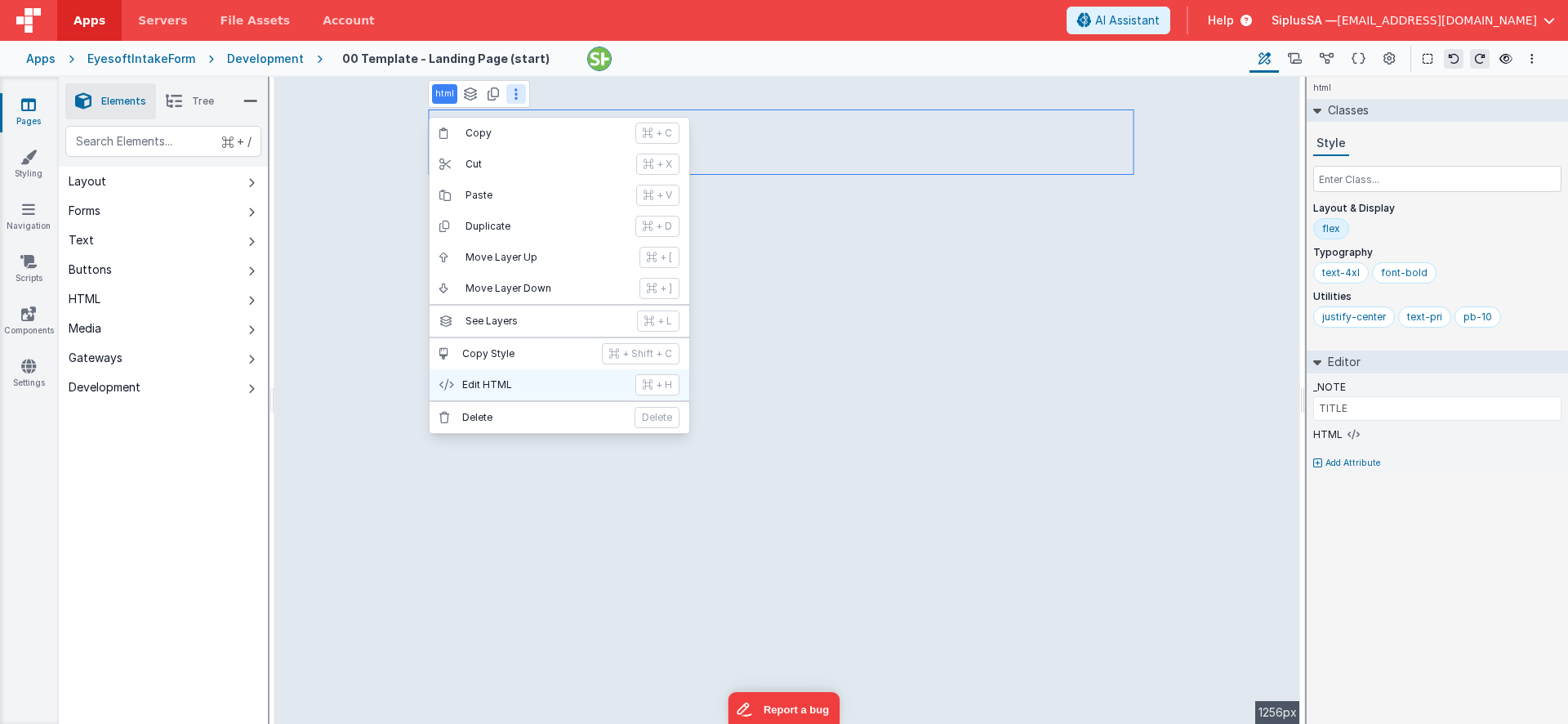
click at [532, 379] on p "Edit HTML" at bounding box center [544, 385] width 163 height 14
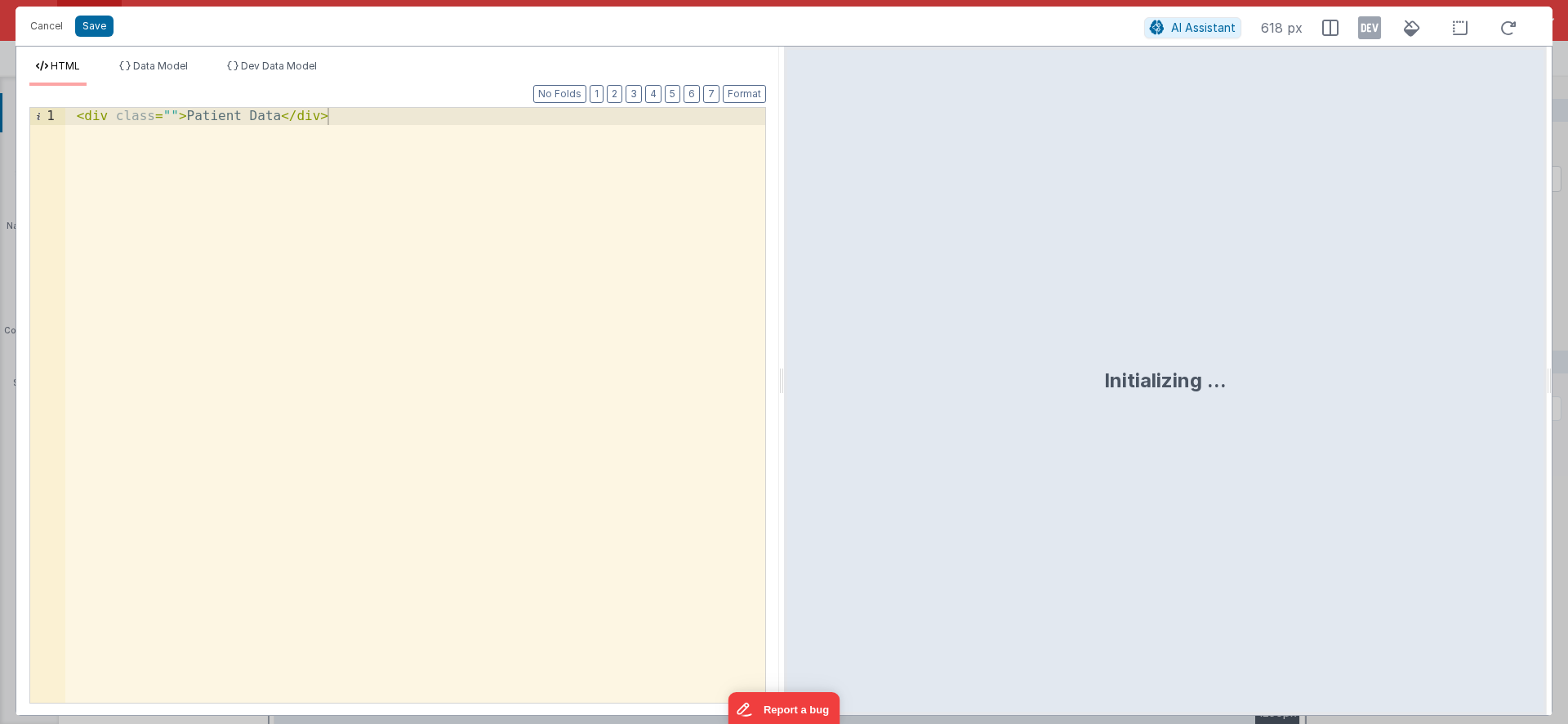
click at [276, 120] on div "< div class = "" > Patient Data </ div >" at bounding box center [415, 422] width 700 height 628
click at [102, 30] on button "Save" at bounding box center [95, 26] width 39 height 21
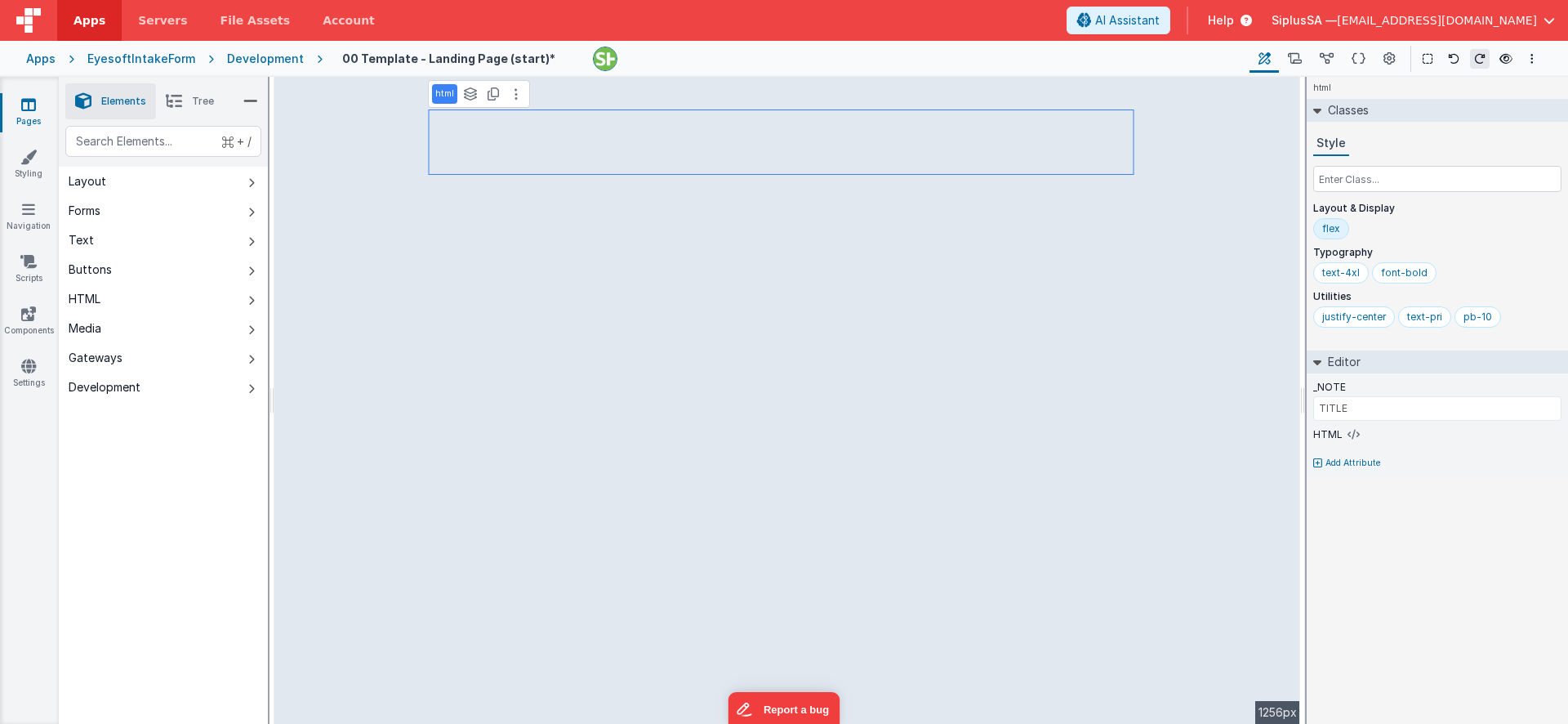
type input "BODY"
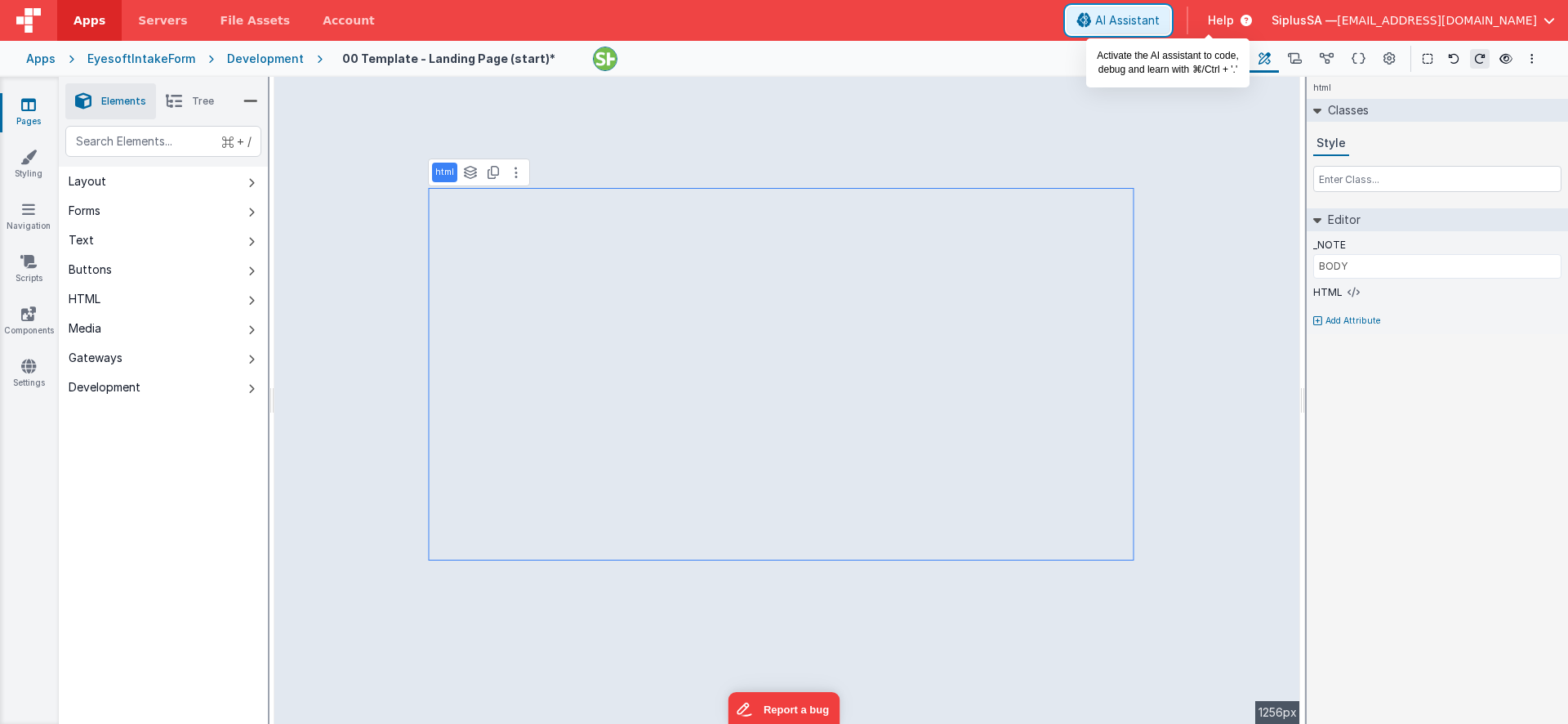
click at [1160, 25] on span "AI Assistant" at bounding box center [1128, 20] width 65 height 16
